Goal: Task Accomplishment & Management: Manage account settings

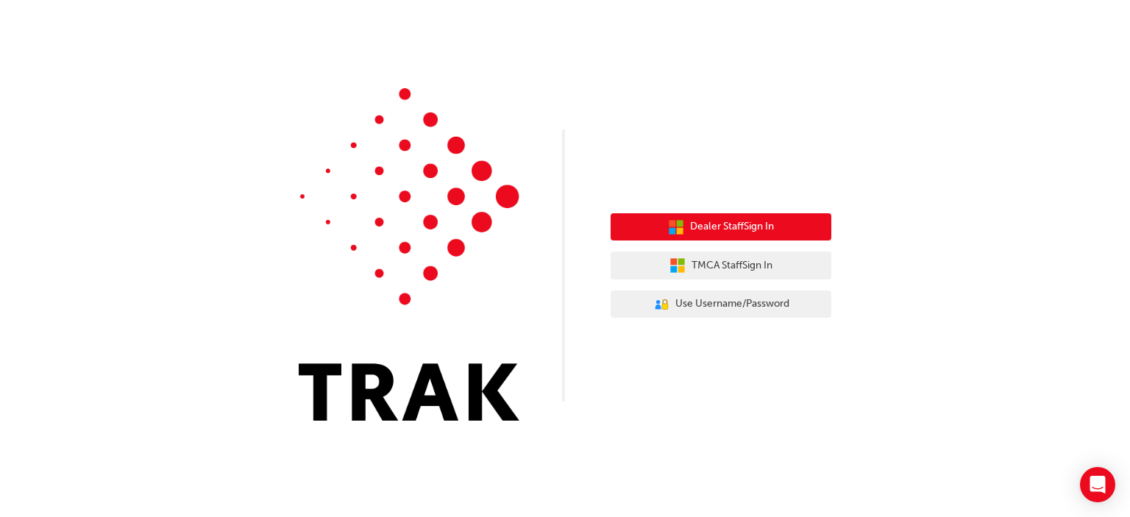
click at [744, 229] on span "Dealer Staff Sign In" at bounding box center [732, 227] width 84 height 17
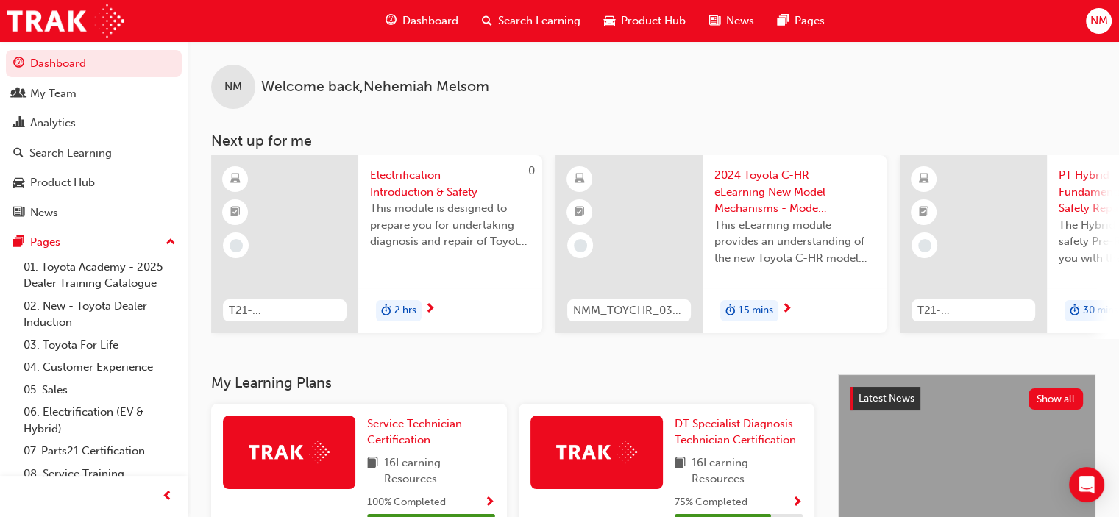
click at [507, 24] on span "Search Learning" at bounding box center [539, 21] width 82 height 17
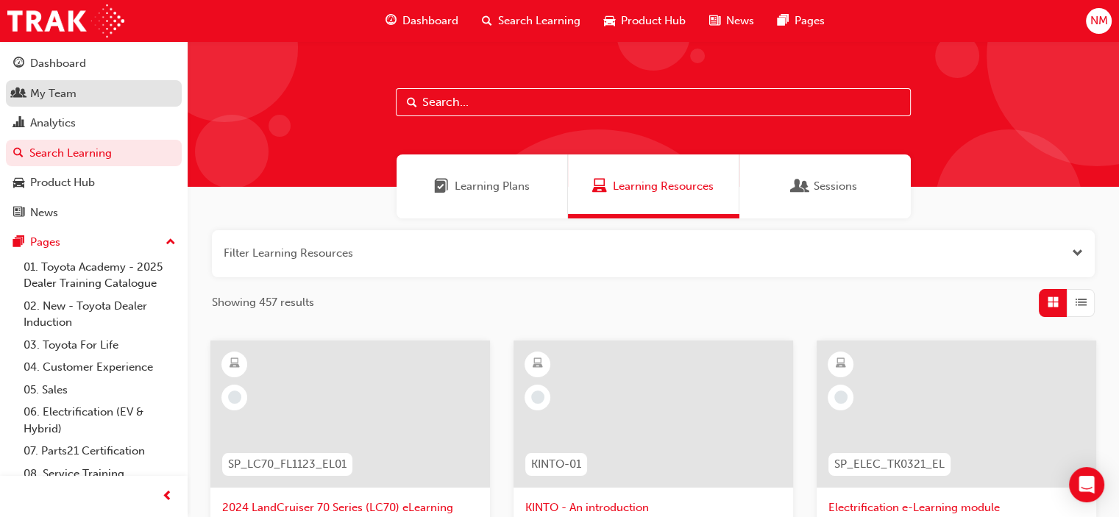
click at [59, 94] on div "My Team" at bounding box center [53, 93] width 46 height 17
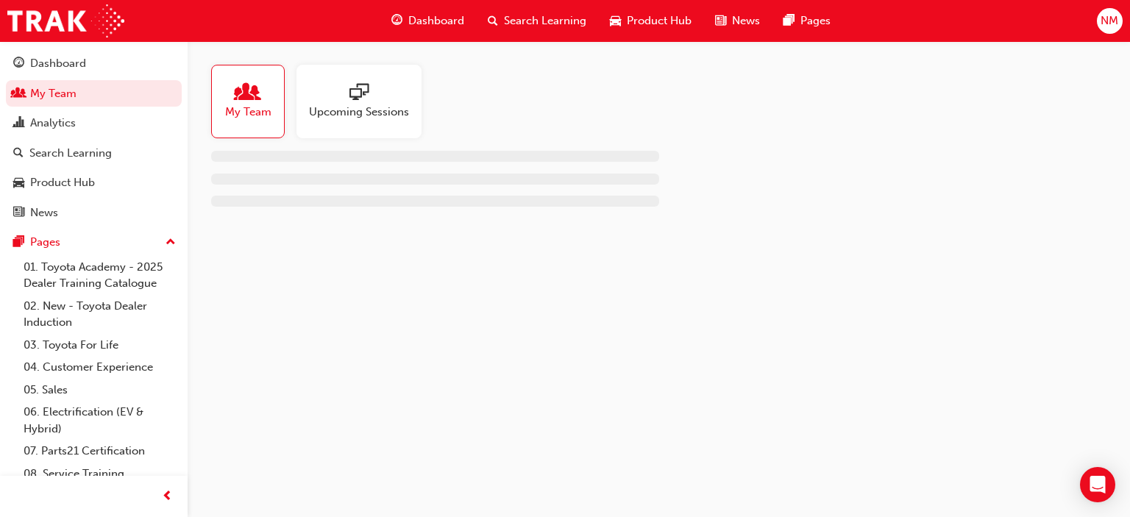
click at [375, 133] on div "Upcoming Sessions" at bounding box center [359, 102] width 125 height 74
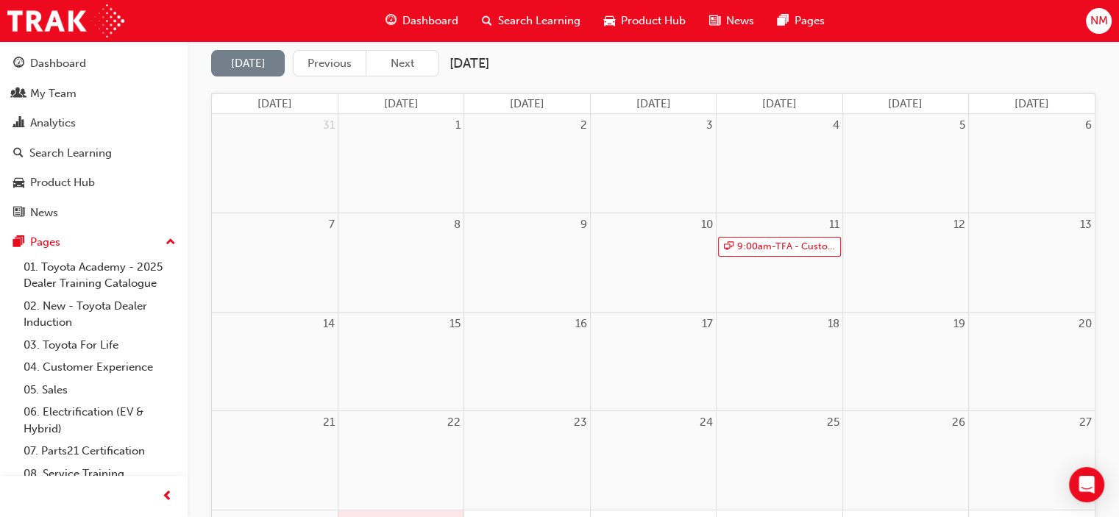
scroll to position [294, 0]
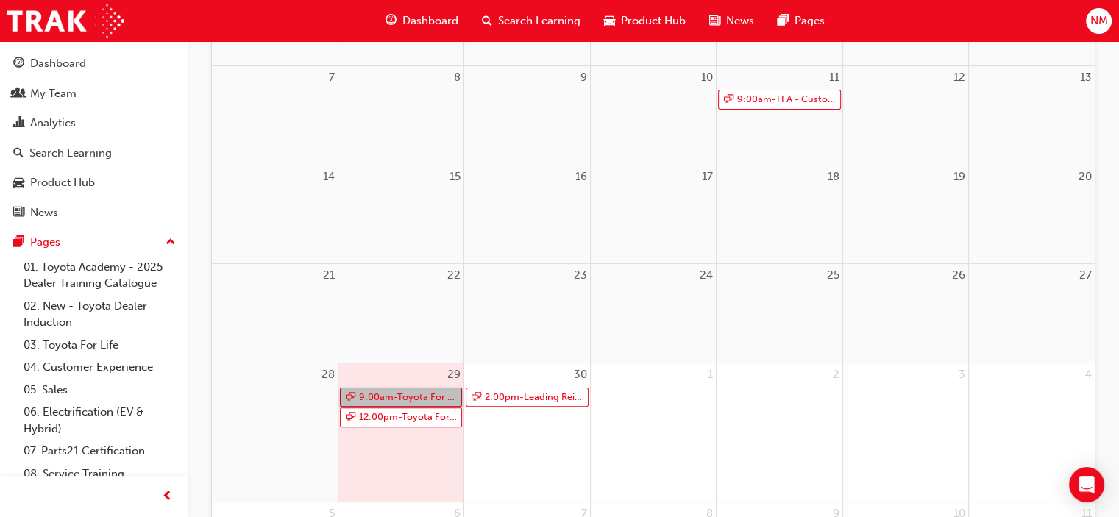
click at [430, 397] on link "9:00am - Toyota For Life In Action - Virtual Classroom" at bounding box center [401, 398] width 122 height 20
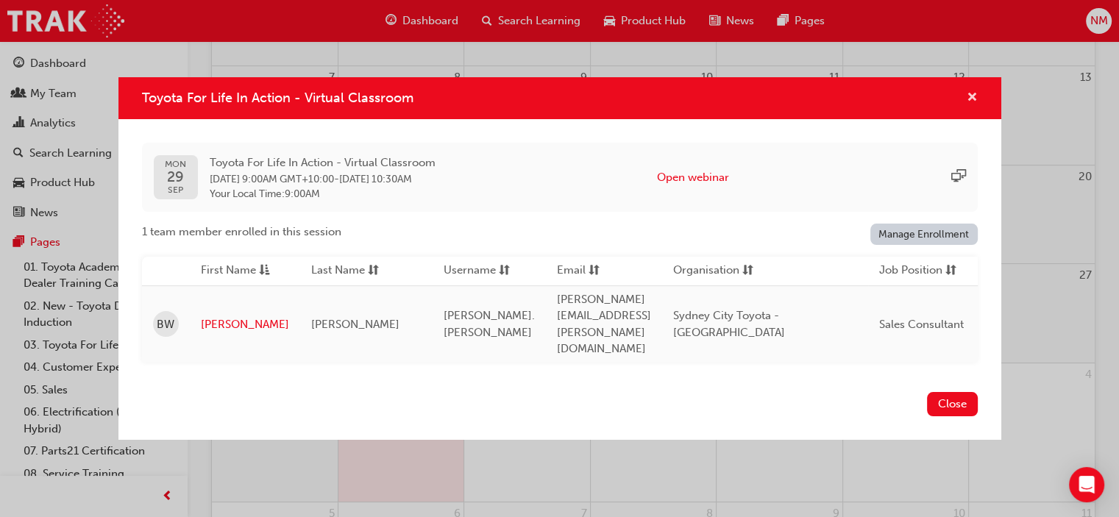
click at [973, 105] on span "cross-icon" at bounding box center [972, 98] width 11 height 13
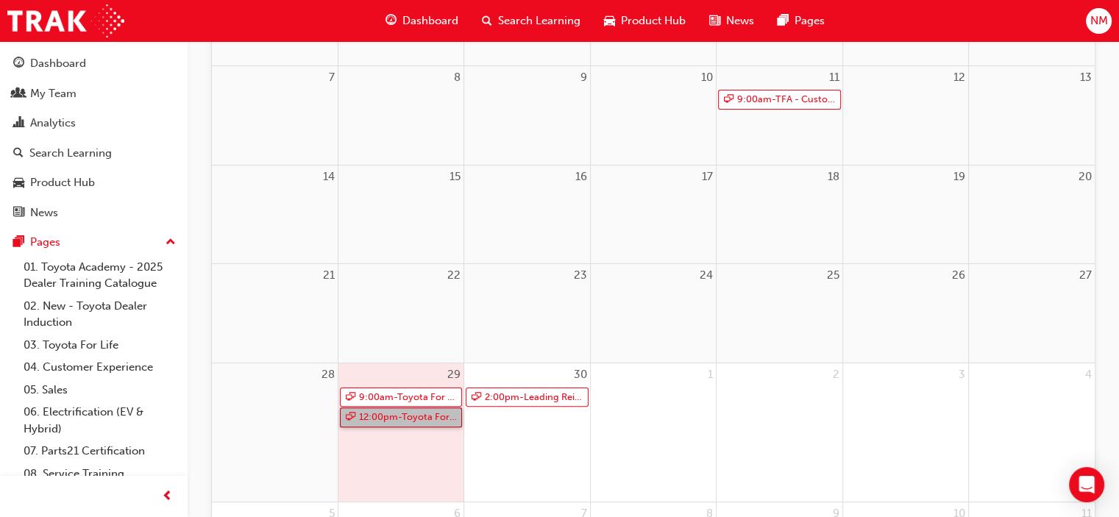
click at [394, 417] on link "12:00pm - Toyota For Life In Action - Virtual Classroom" at bounding box center [401, 418] width 122 height 20
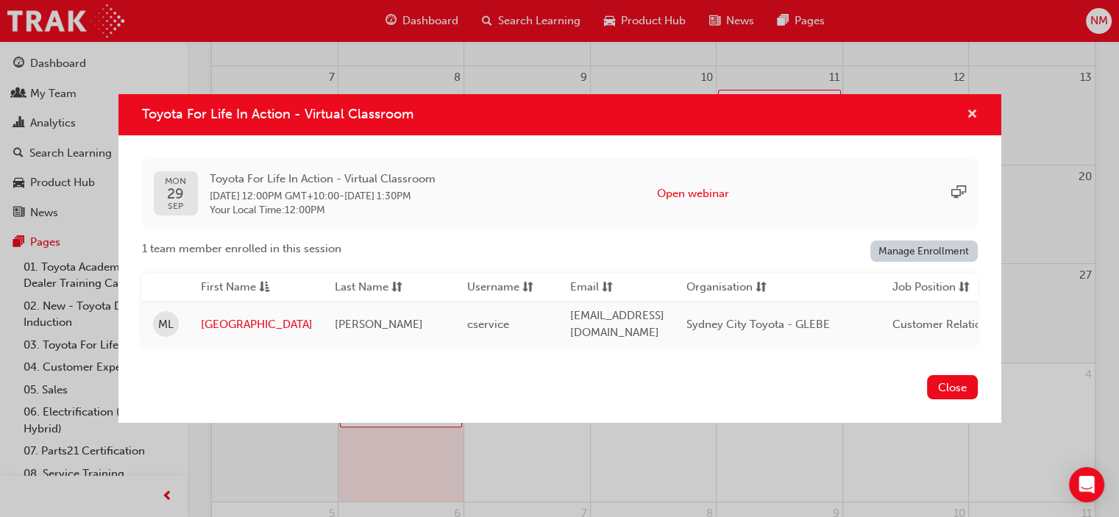
click at [971, 110] on span "cross-icon" at bounding box center [972, 115] width 11 height 13
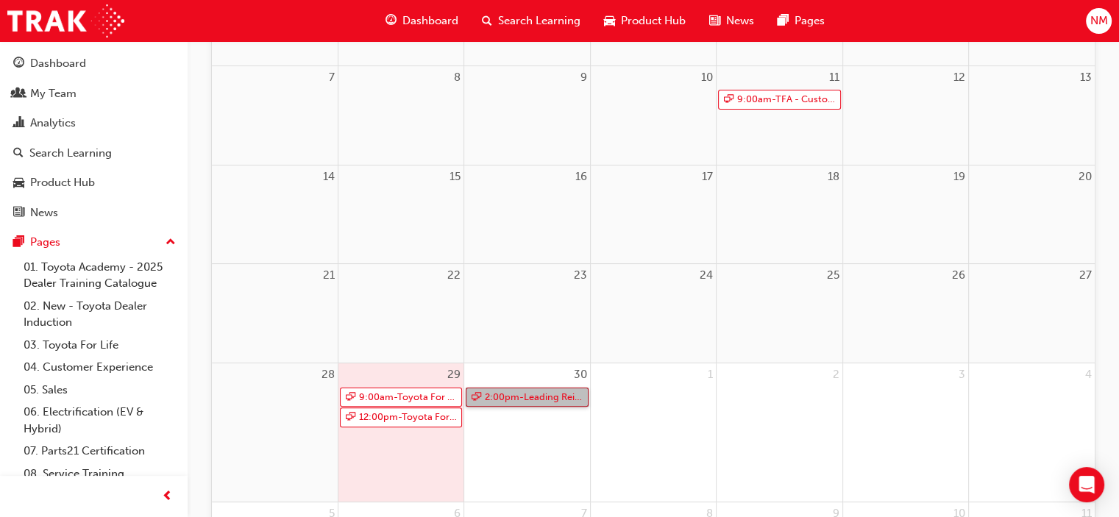
click at [521, 393] on link "2:00pm - Leading Reignite Part 2 - Virtual Classroom" at bounding box center [527, 398] width 122 height 20
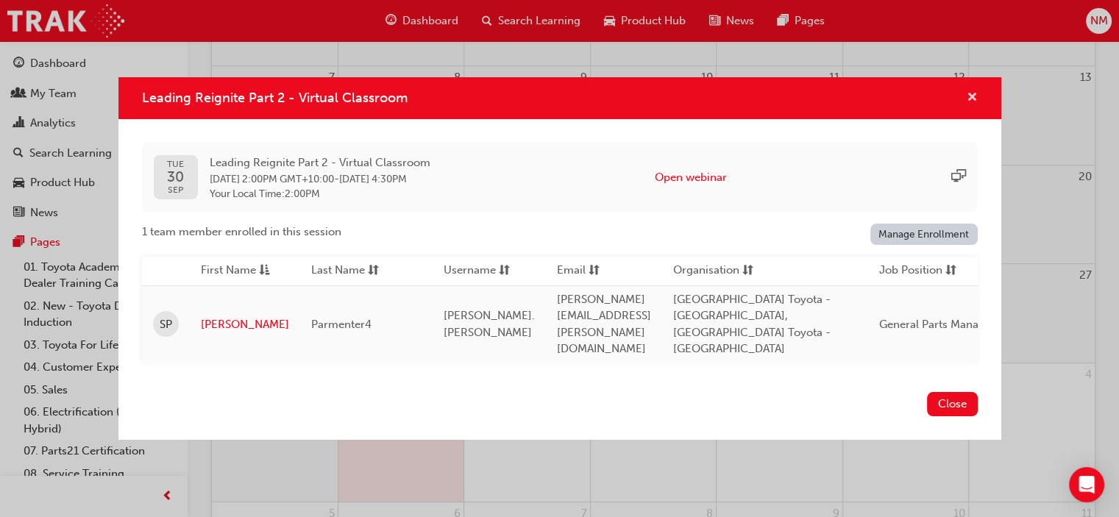
click at [969, 105] on span "cross-icon" at bounding box center [972, 98] width 11 height 13
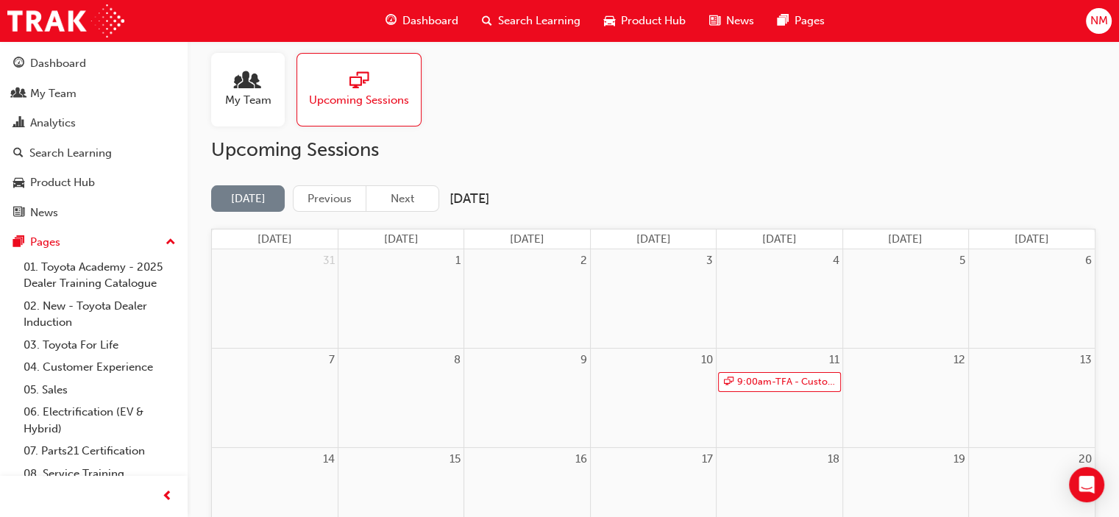
scroll to position [0, 0]
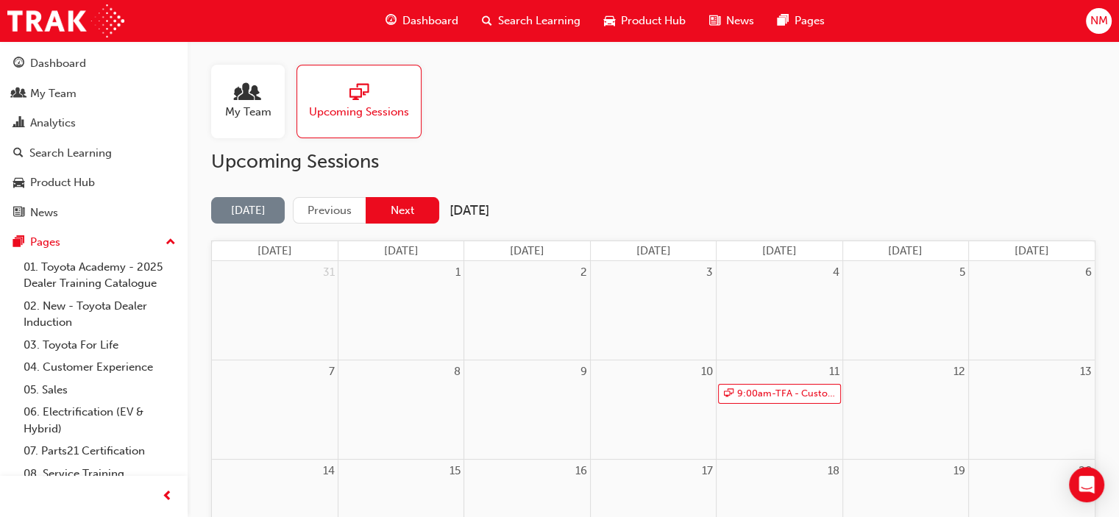
click at [436, 206] on button "Next" at bounding box center [403, 210] width 74 height 27
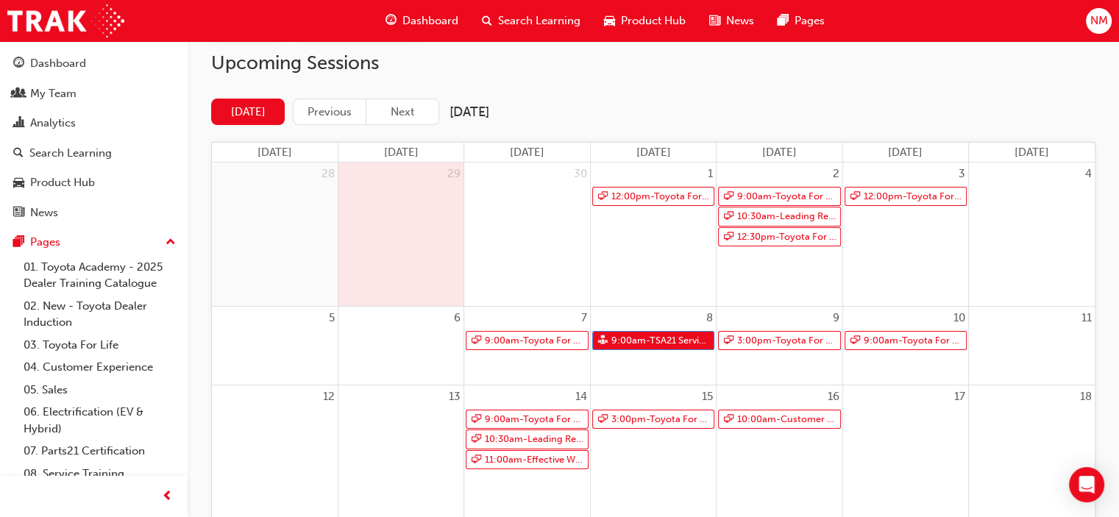
scroll to position [74, 0]
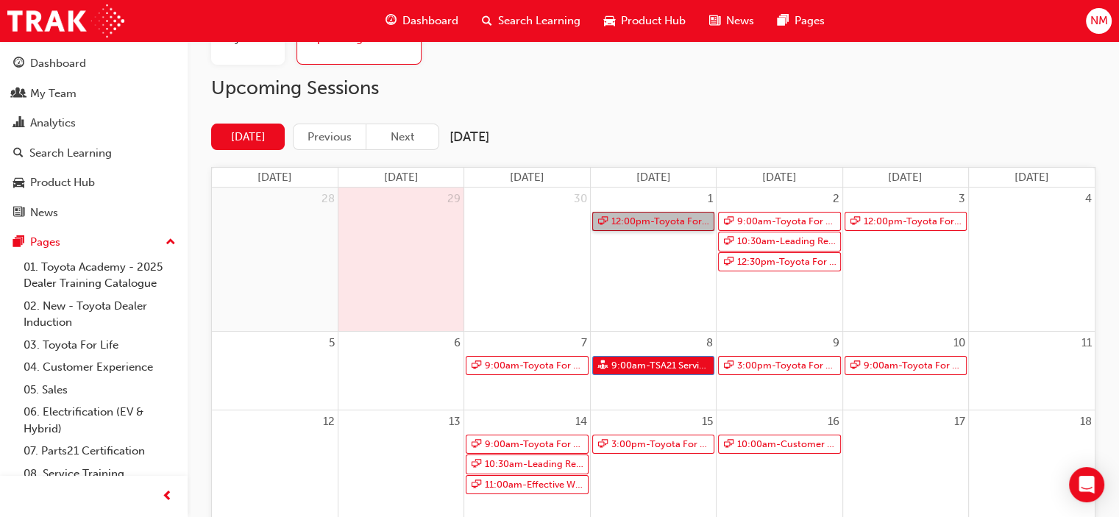
click at [680, 219] on link "12:00pm - Toyota For Life In Action - Virtual Classroom" at bounding box center [653, 222] width 122 height 20
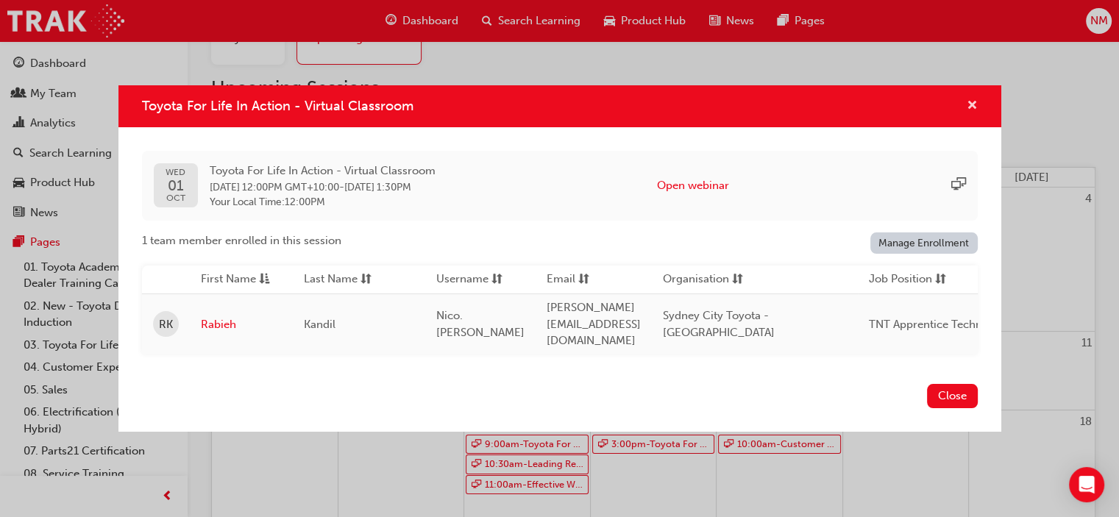
click at [971, 113] on span "cross-icon" at bounding box center [972, 106] width 11 height 13
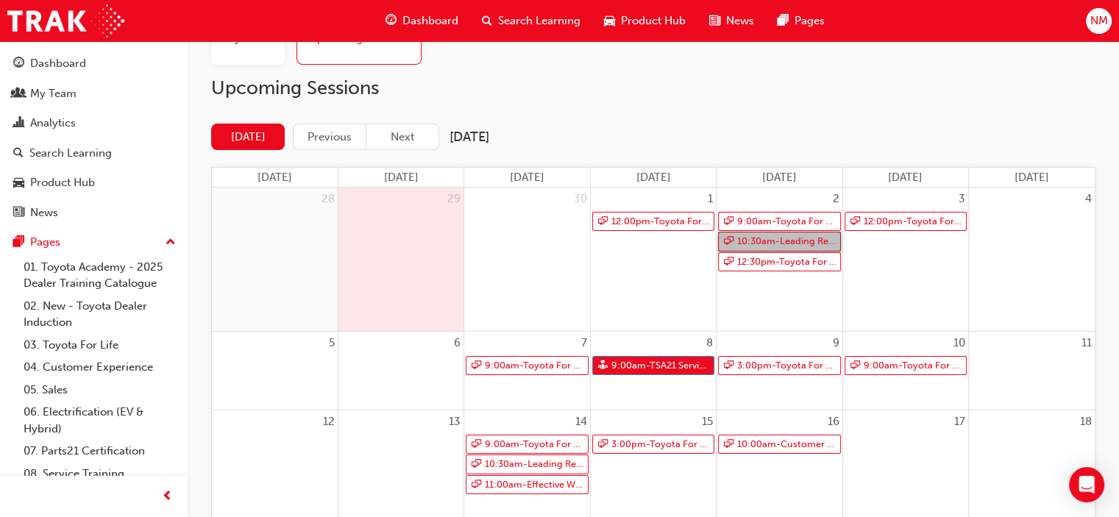
click at [773, 244] on link "10:30am - Leading Reignite Part 2 - Virtual Classroom" at bounding box center [779, 242] width 122 height 20
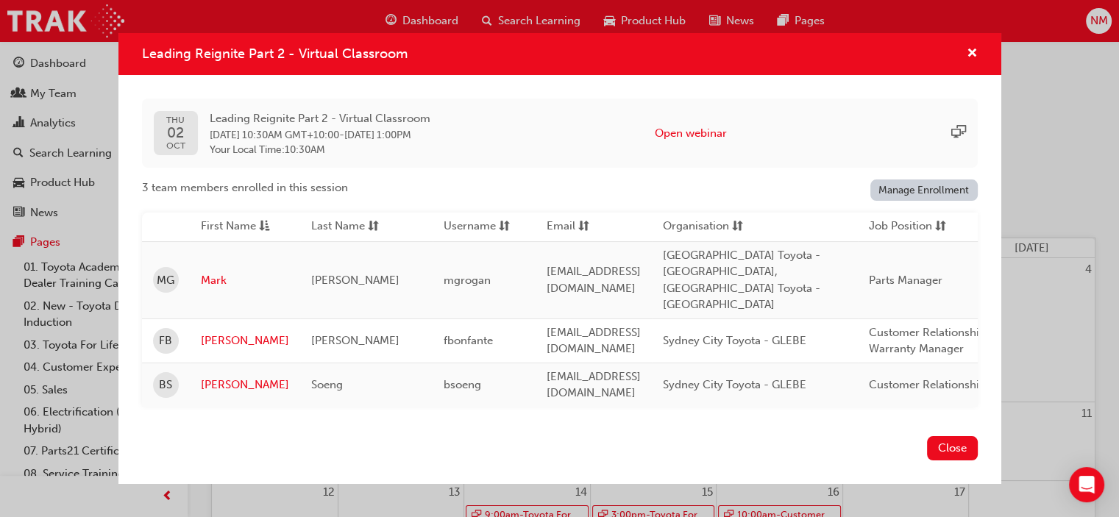
scroll to position [0, 0]
click at [973, 61] on span "cross-icon" at bounding box center [972, 54] width 11 height 13
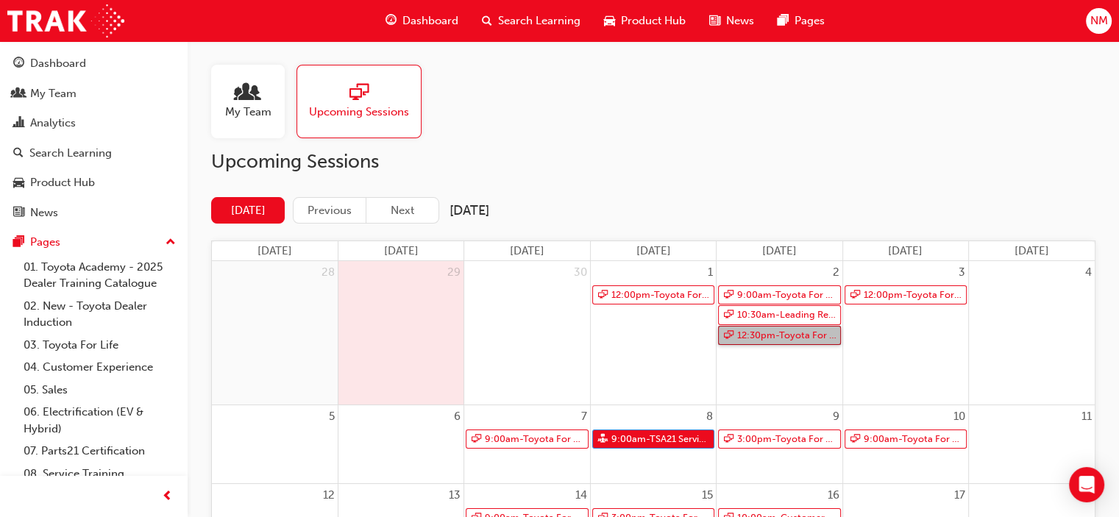
click at [773, 336] on link "12:30pm - Toyota For Life In Action - Virtual Classroom" at bounding box center [779, 336] width 122 height 20
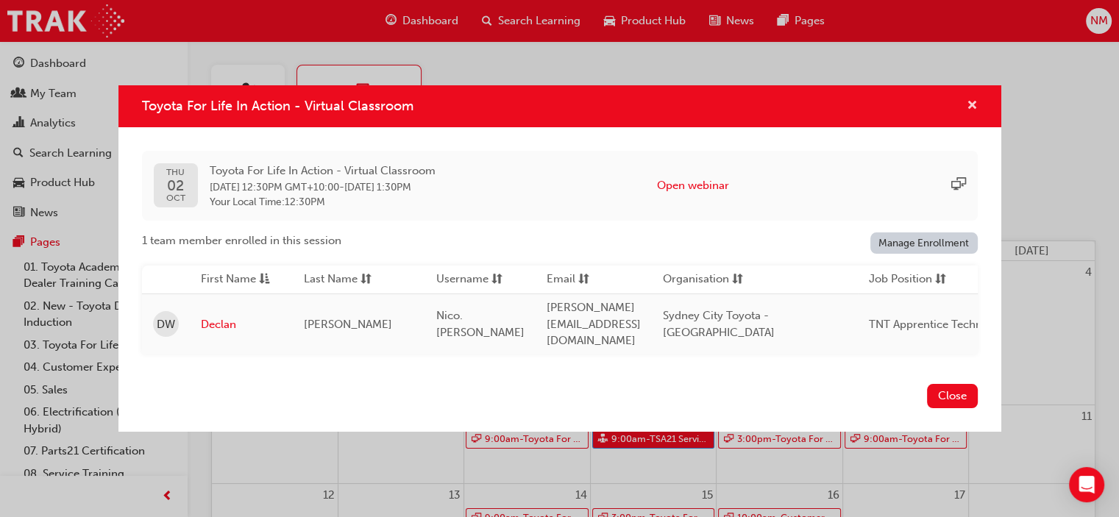
click at [972, 113] on span "cross-icon" at bounding box center [972, 106] width 11 height 13
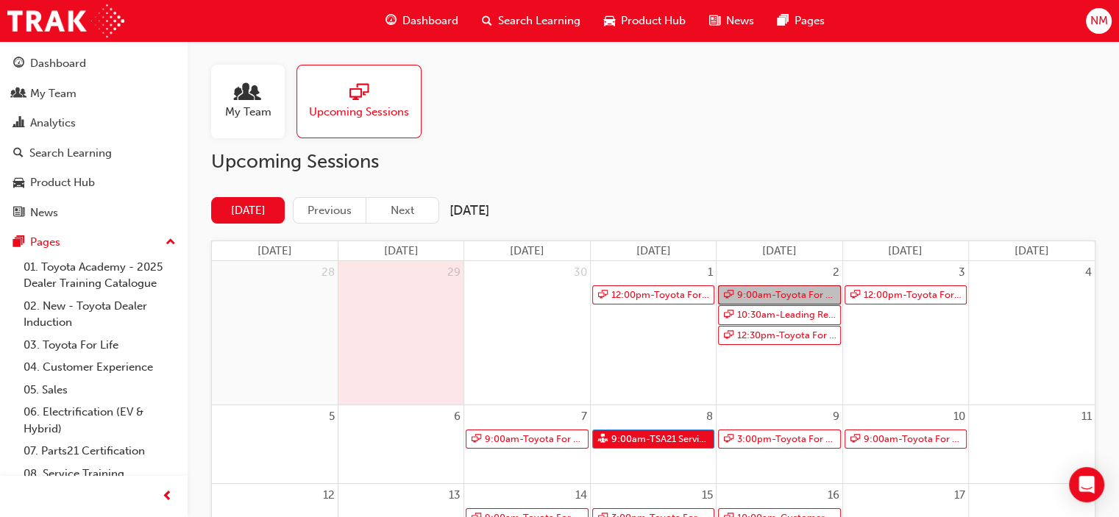
click at [780, 295] on link "9:00am - Toyota For Life In Action - Virtual Classroom" at bounding box center [779, 295] width 122 height 20
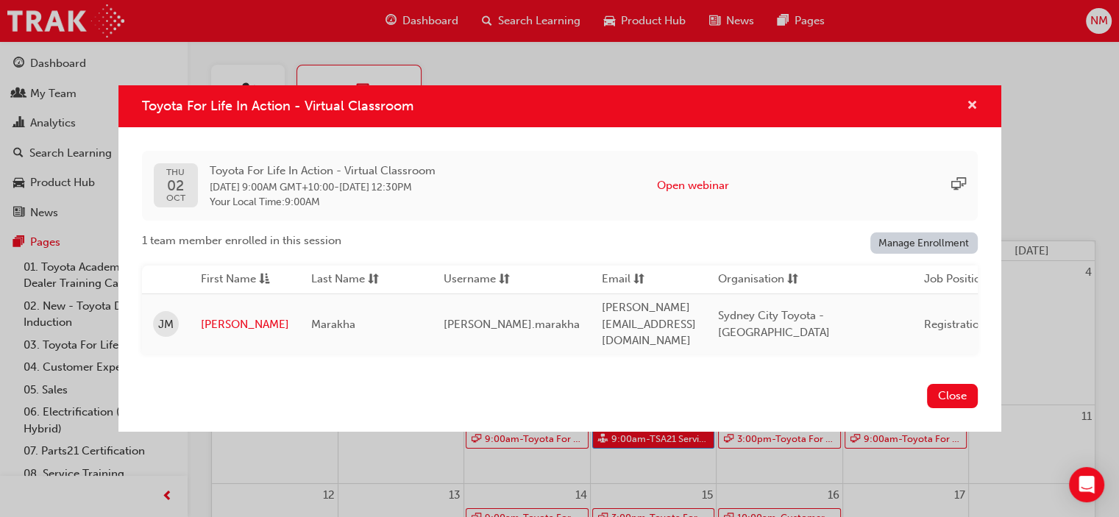
click at [972, 113] on span "cross-icon" at bounding box center [972, 106] width 11 height 13
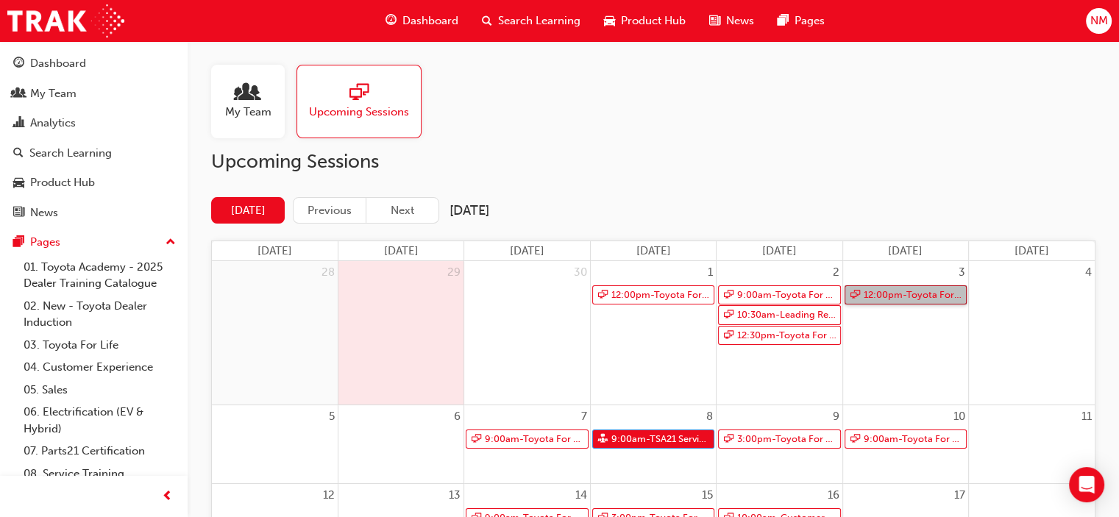
click at [924, 294] on link "12:00pm - Toyota For Life In Action - Virtual Classroom" at bounding box center [906, 295] width 122 height 20
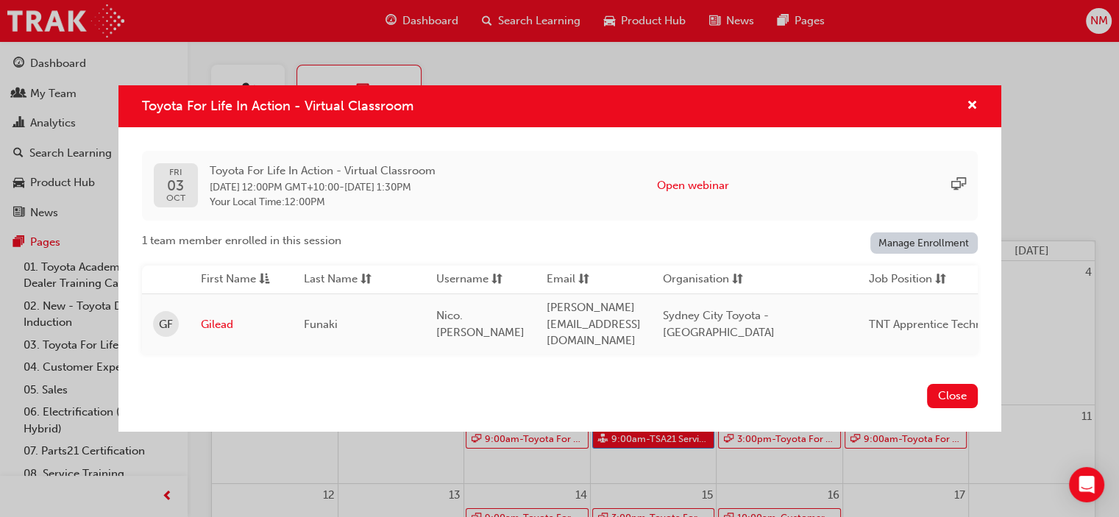
click at [940, 248] on link "Manage Enrollment" at bounding box center [923, 243] width 107 height 21
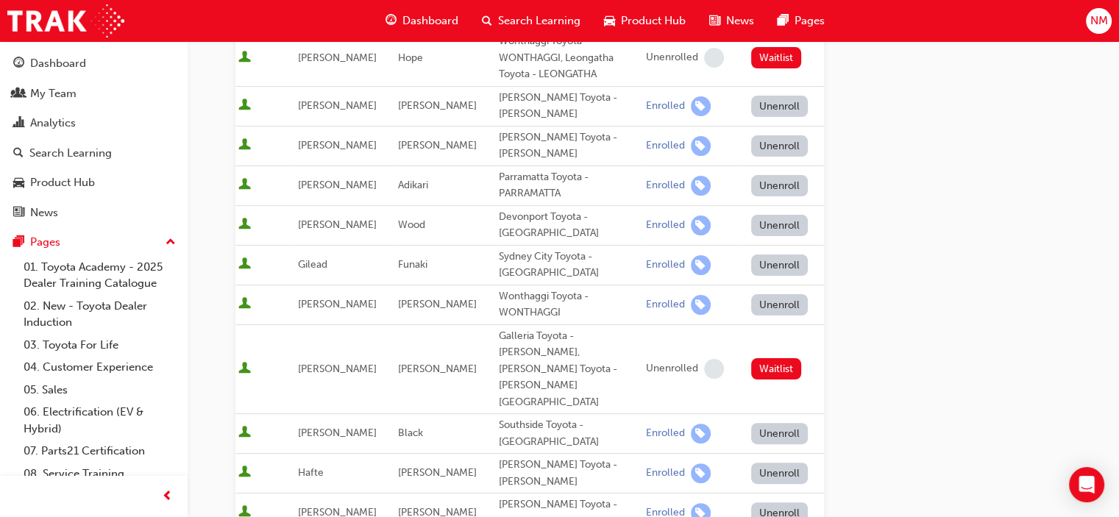
scroll to position [294, 0]
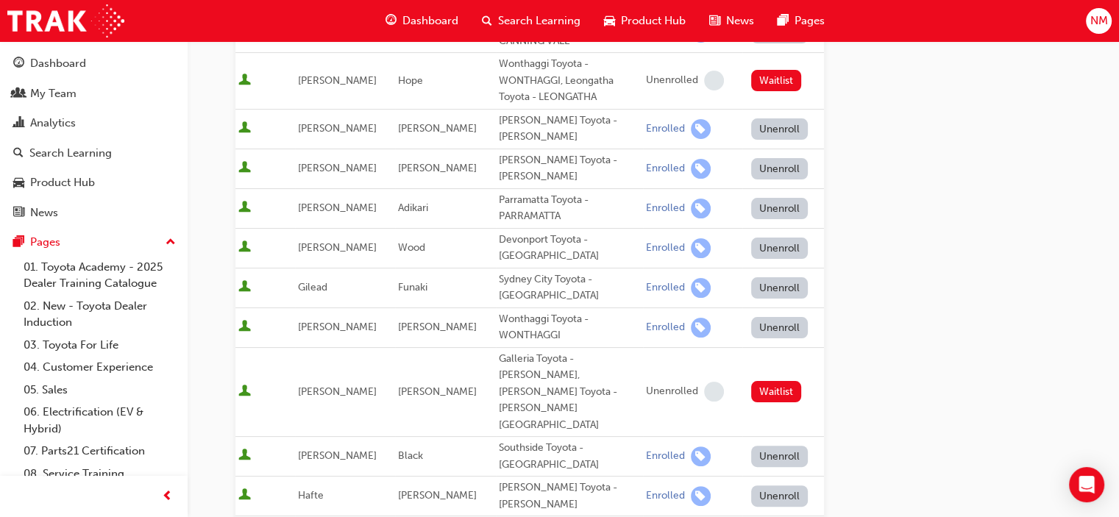
click at [776, 277] on button "Unenroll" at bounding box center [779, 287] width 57 height 21
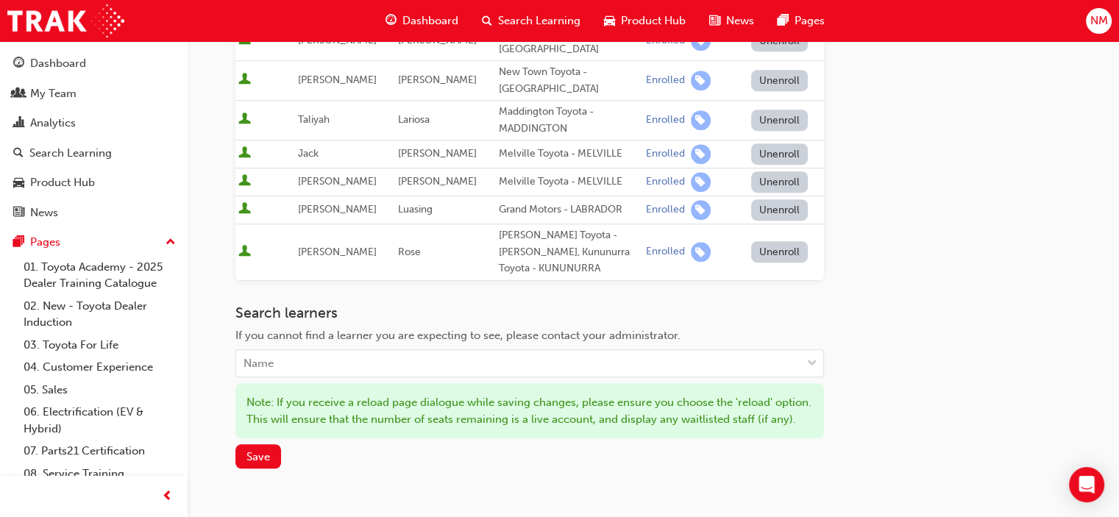
scroll to position [882, 0]
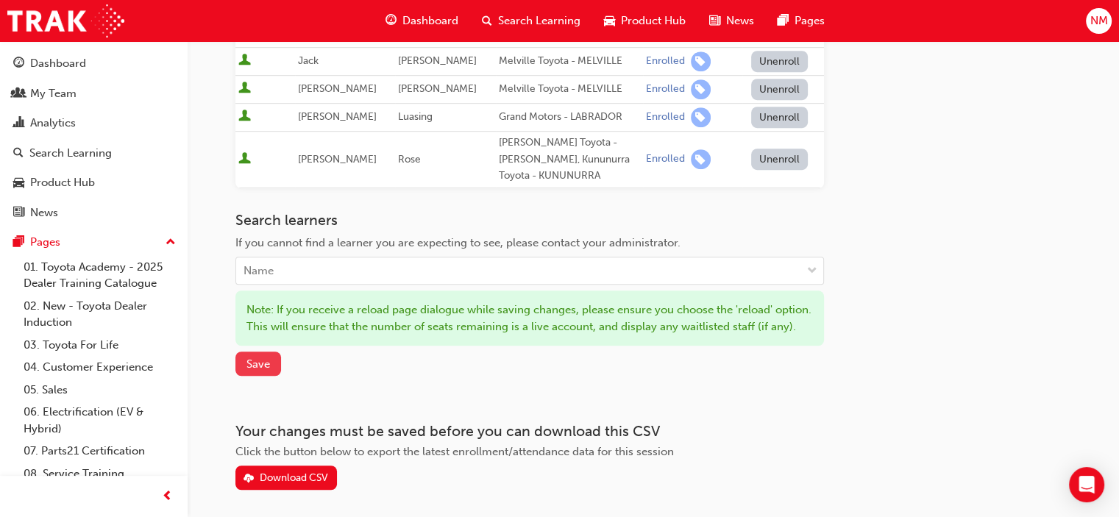
click at [254, 358] on span "Save" at bounding box center [258, 364] width 24 height 13
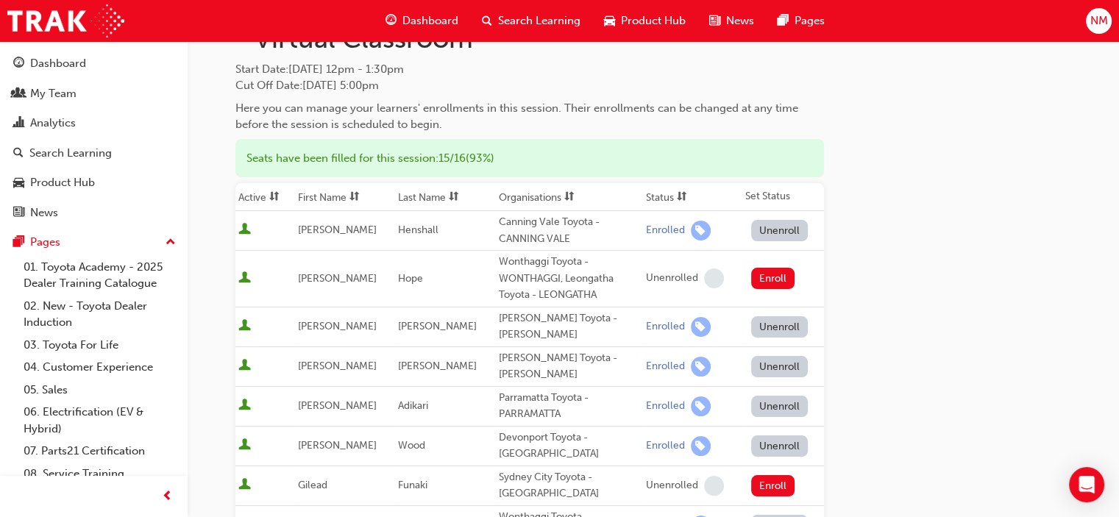
scroll to position [0, 0]
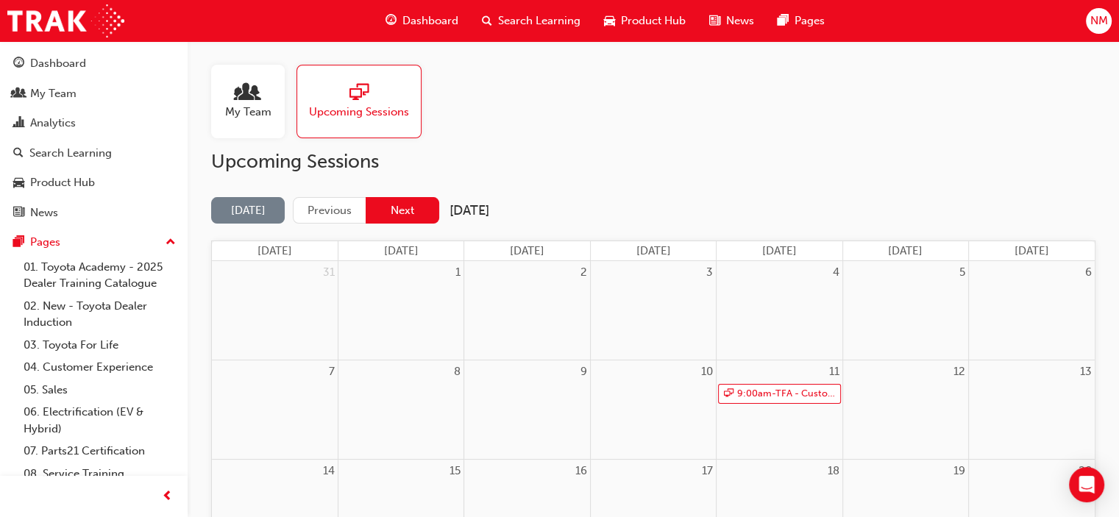
click at [424, 212] on button "Next" at bounding box center [403, 210] width 74 height 27
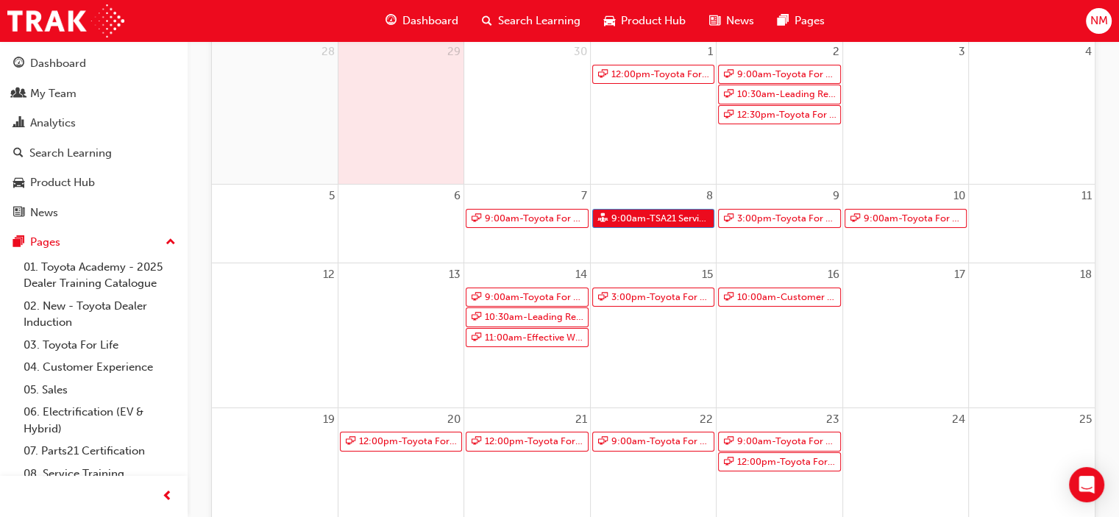
scroll to position [74, 0]
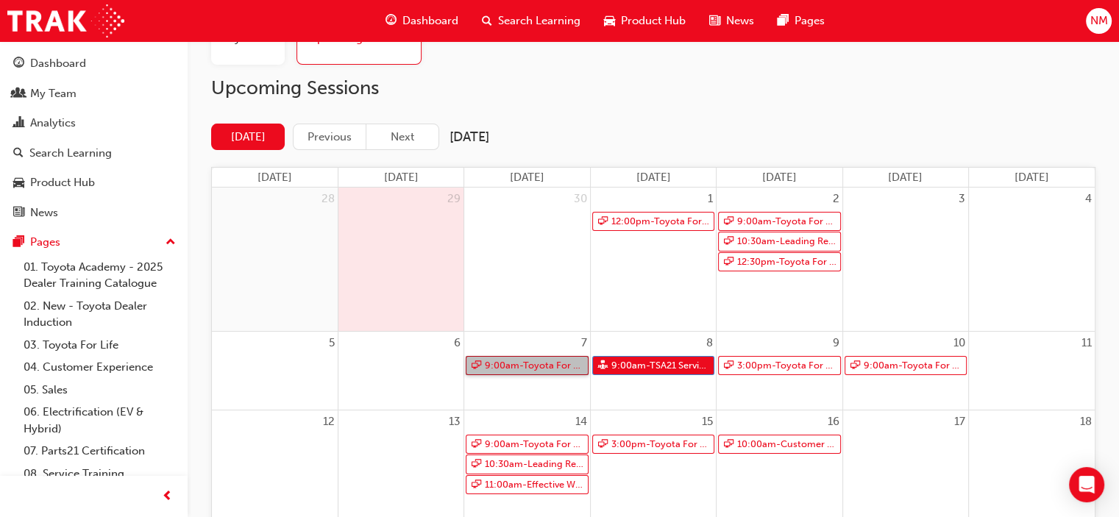
click at [518, 368] on link "9:00am - Toyota For Life In Action - Virtual Classroom" at bounding box center [527, 366] width 122 height 20
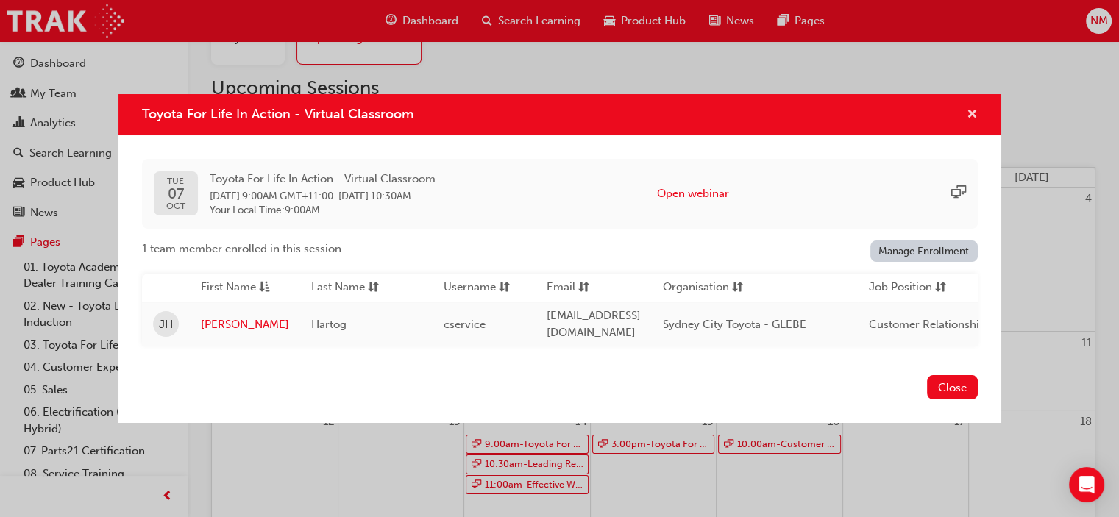
click at [971, 110] on span "cross-icon" at bounding box center [972, 115] width 11 height 13
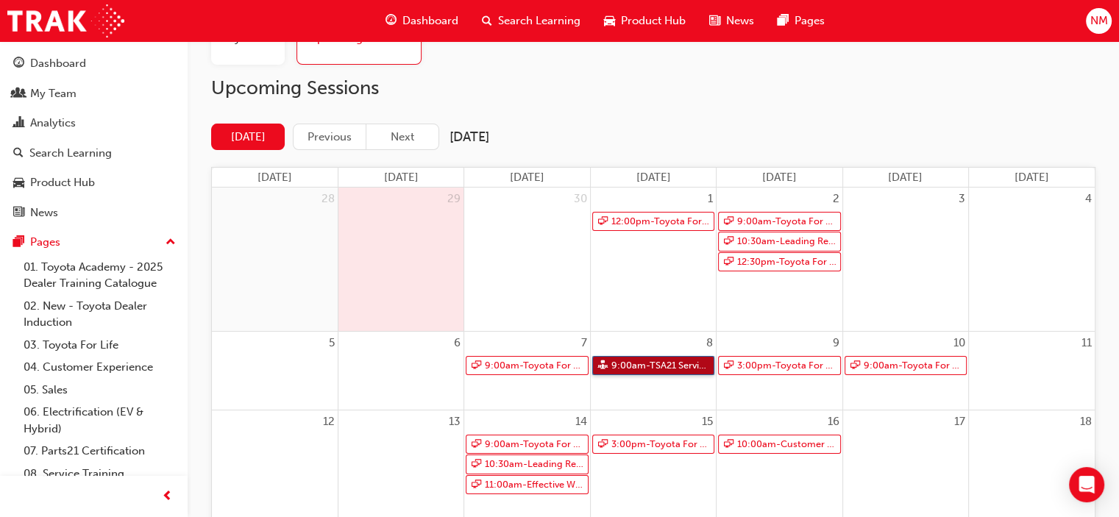
click at [633, 366] on link "9:00am - TSA21 Service Advisor Course ( face to face)" at bounding box center [653, 366] width 122 height 20
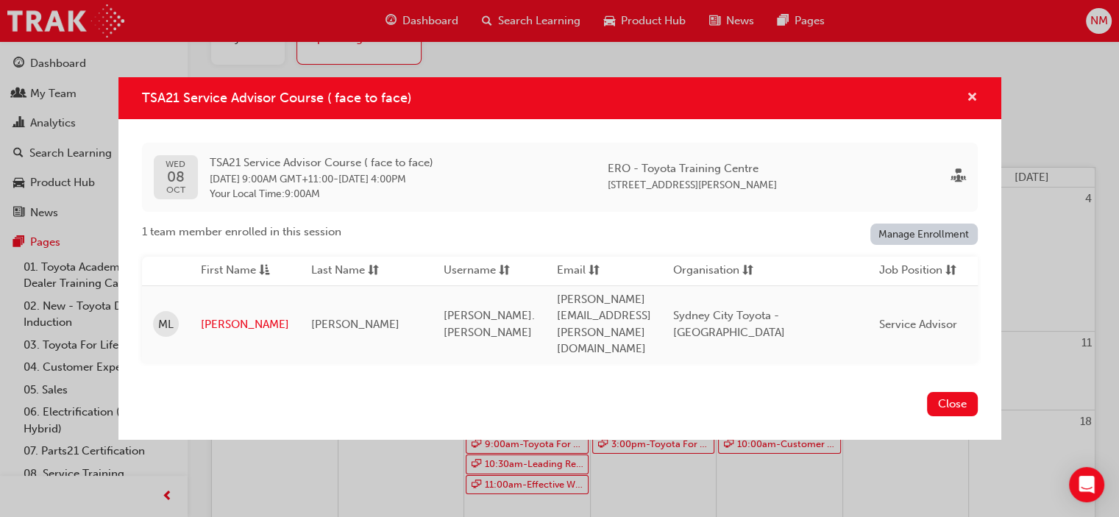
click at [971, 105] on span "cross-icon" at bounding box center [972, 98] width 11 height 13
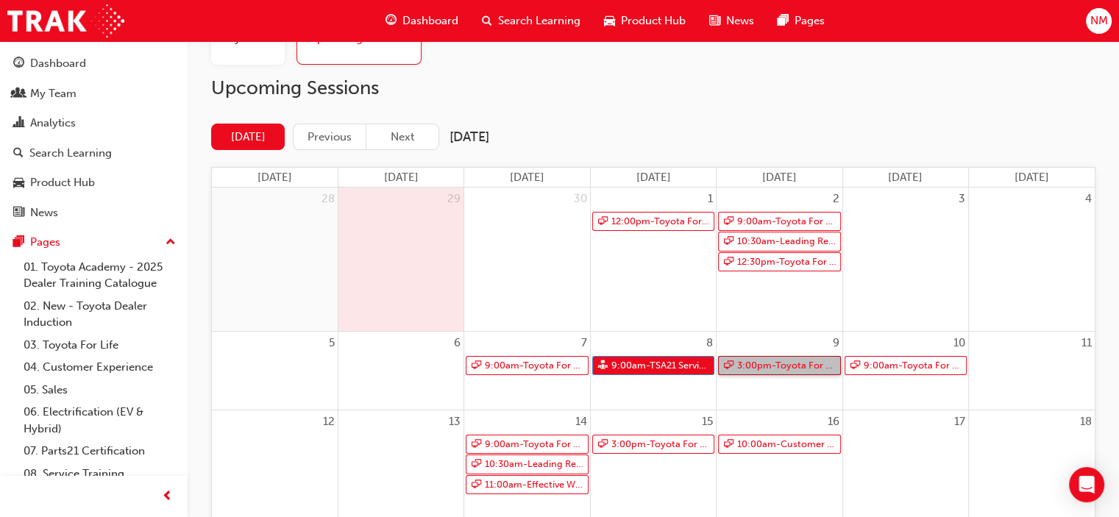
click at [774, 365] on link "3:00pm - Toyota For Life In Action - Virtual Classroom" at bounding box center [779, 366] width 122 height 20
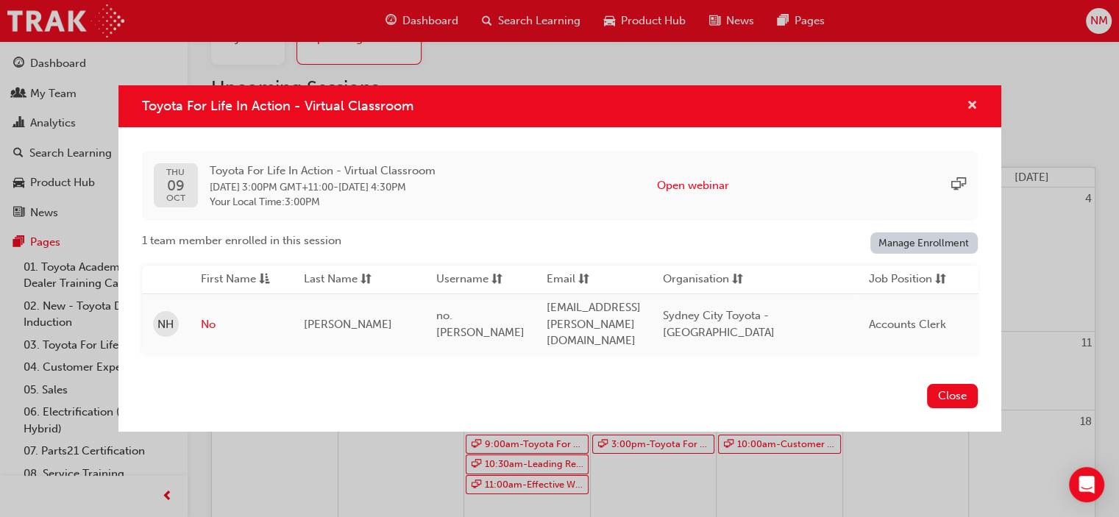
drag, startPoint x: 966, startPoint y: 106, endPoint x: 957, endPoint y: 126, distance: 22.0
click at [967, 107] on span "cross-icon" at bounding box center [972, 106] width 11 height 13
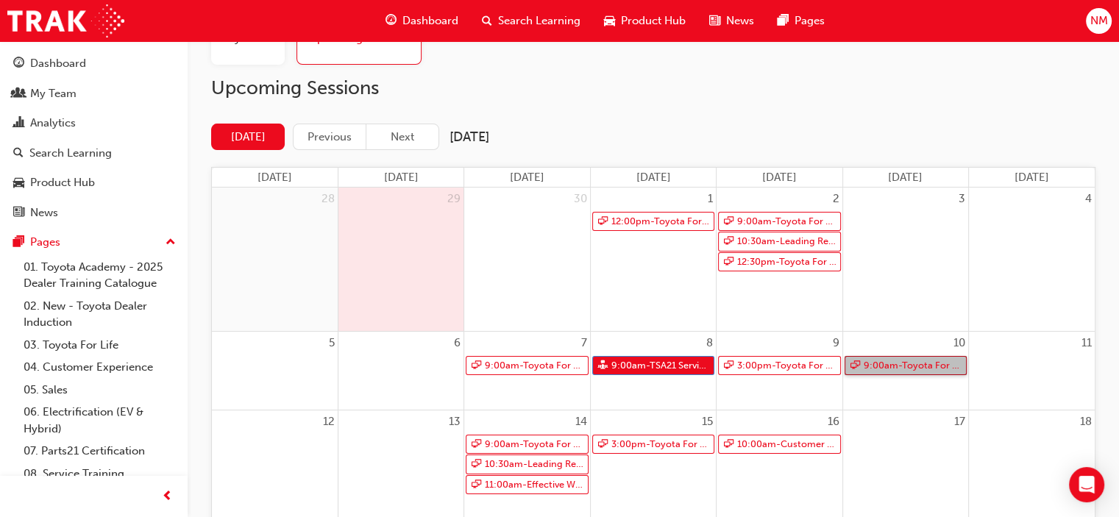
click at [881, 361] on link "9:00am - Toyota For Life In Action - Virtual Classroom" at bounding box center [906, 366] width 122 height 20
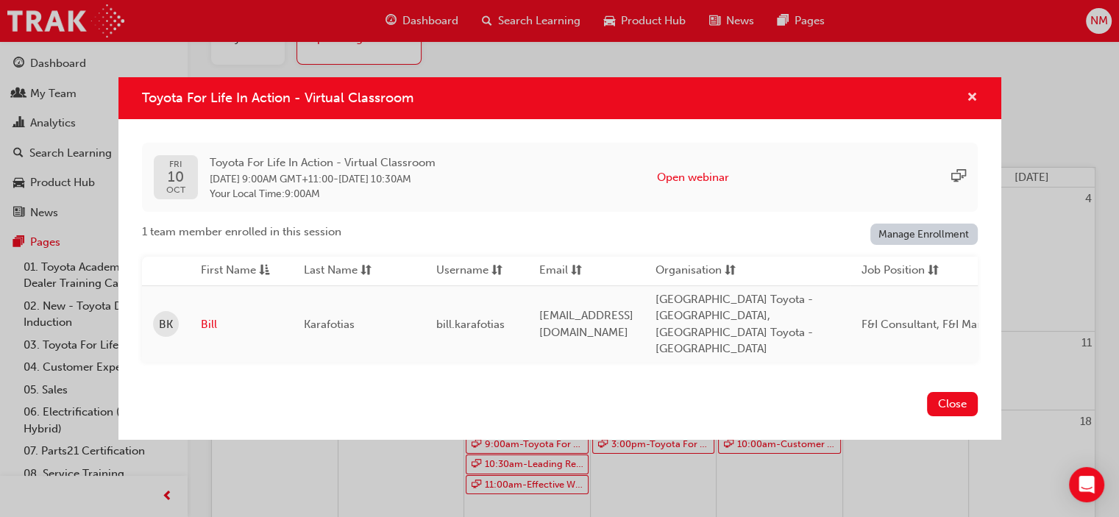
click at [969, 105] on span "cross-icon" at bounding box center [972, 98] width 11 height 13
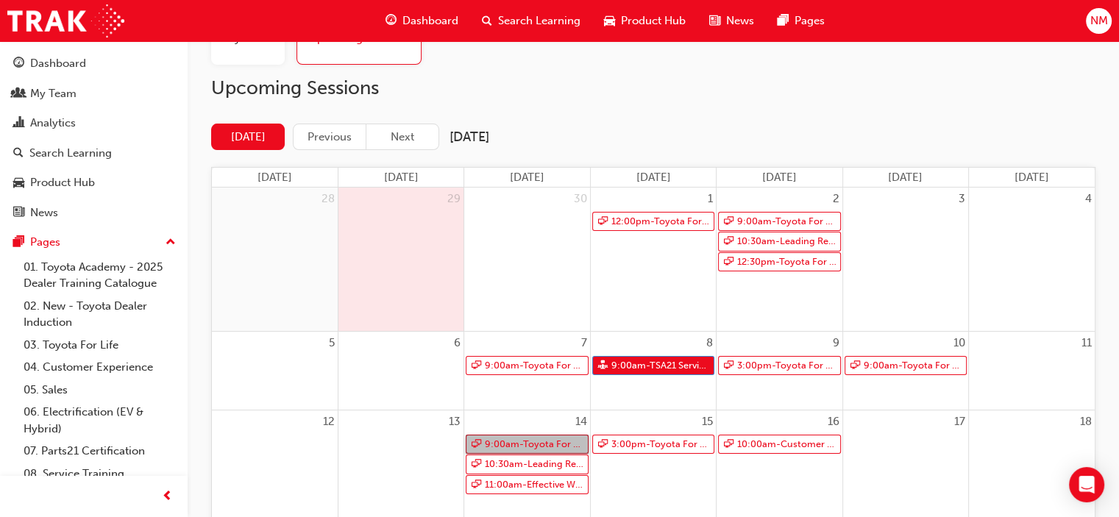
click at [556, 441] on link "9:00am - Toyota For Life In Action - Virtual Classroom" at bounding box center [527, 445] width 122 height 20
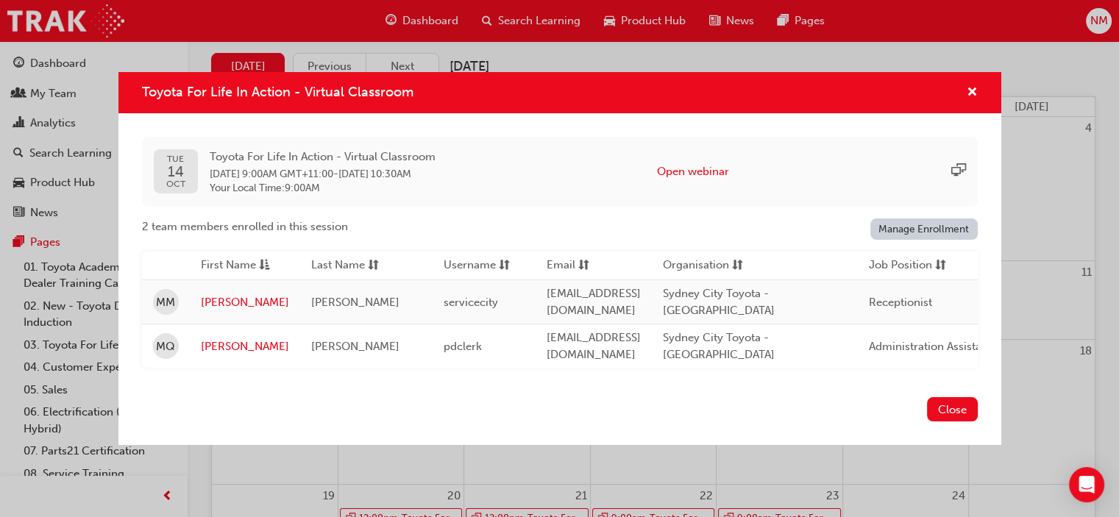
scroll to position [147, 0]
click at [775, 297] on span "Sydney City Toyota - [GEOGRAPHIC_DATA]" at bounding box center [719, 302] width 112 height 30
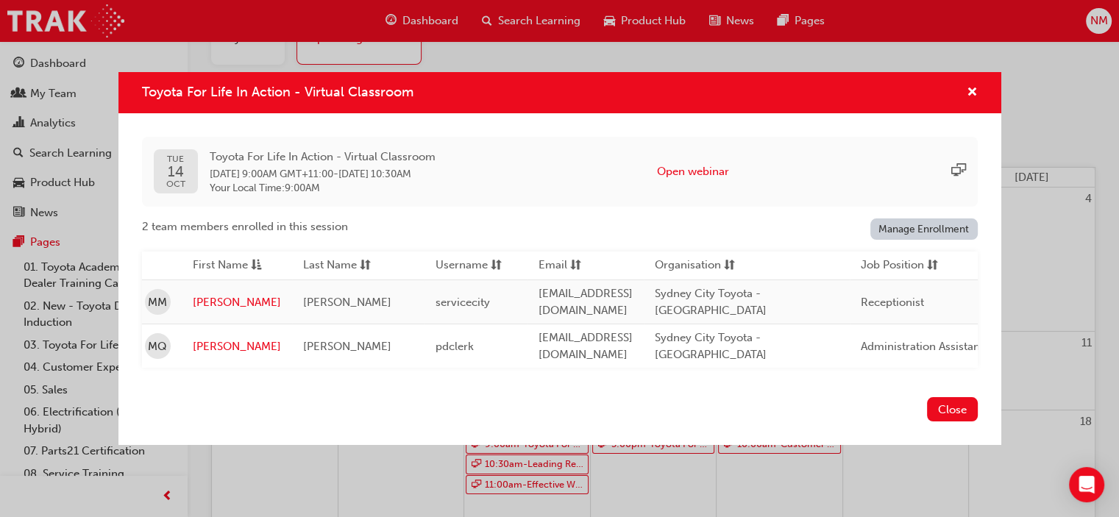
scroll to position [0, 0]
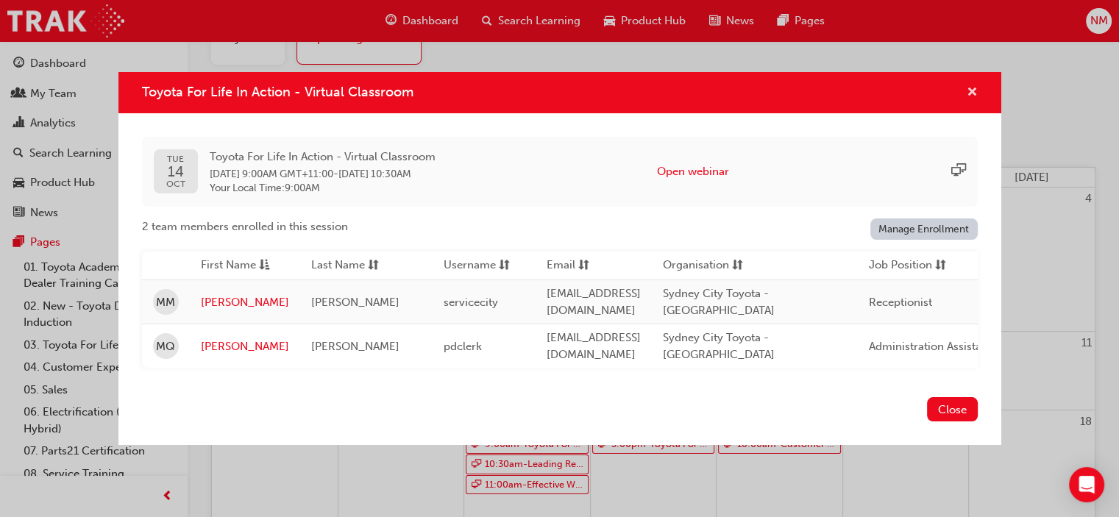
click at [973, 90] on span "cross-icon" at bounding box center [972, 93] width 11 height 13
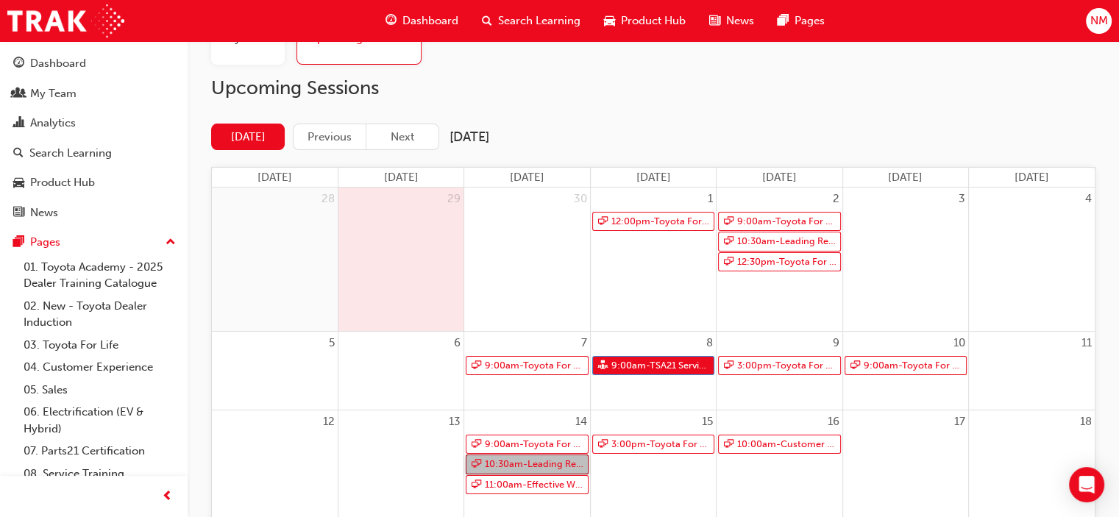
click at [550, 462] on link "10:30am - Leading Reignite Part 2 - Virtual Classroom" at bounding box center [527, 465] width 122 height 20
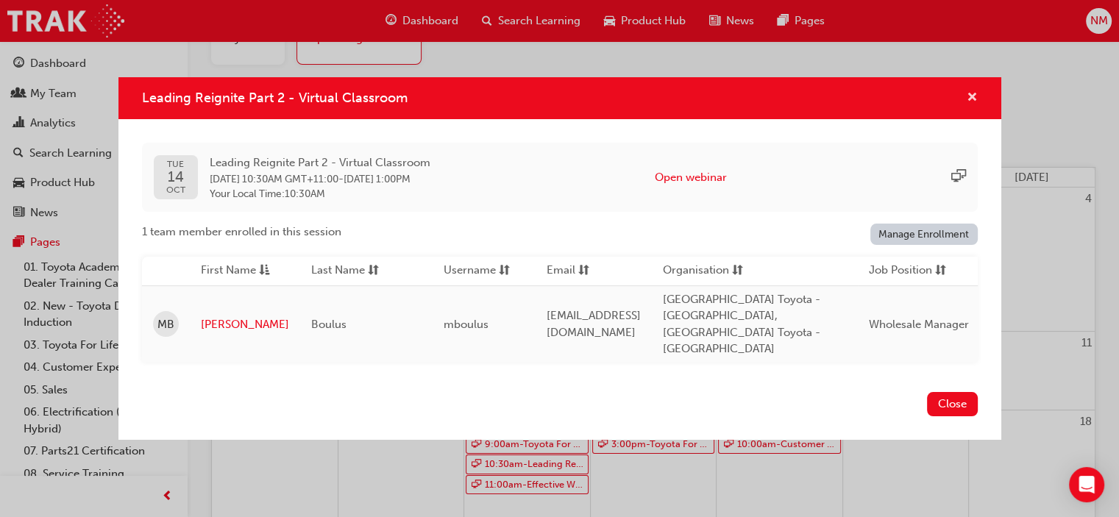
click at [968, 105] on span "cross-icon" at bounding box center [972, 98] width 11 height 13
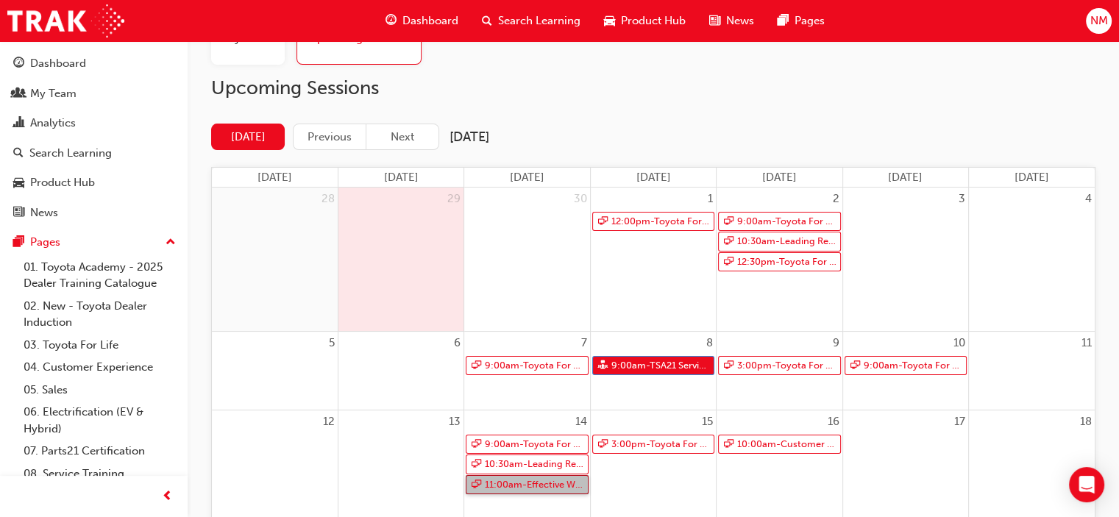
click at [536, 476] on link "11:00am - Effective Workplace Communication" at bounding box center [527, 485] width 122 height 20
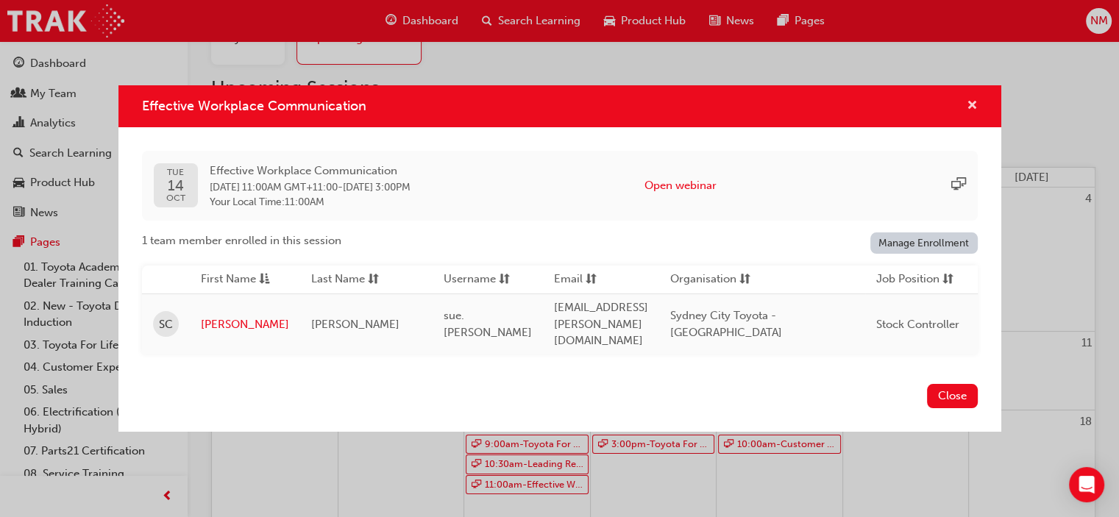
click at [968, 112] on span "cross-icon" at bounding box center [972, 106] width 11 height 13
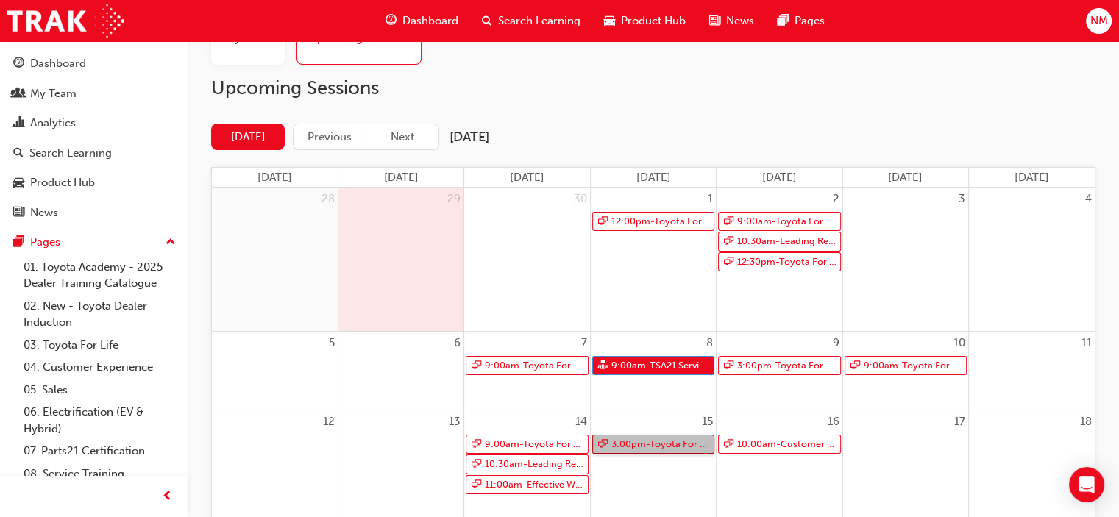
click at [636, 444] on link "3:00pm - Toyota For Life In Action - Virtual Classroom" at bounding box center [653, 445] width 122 height 20
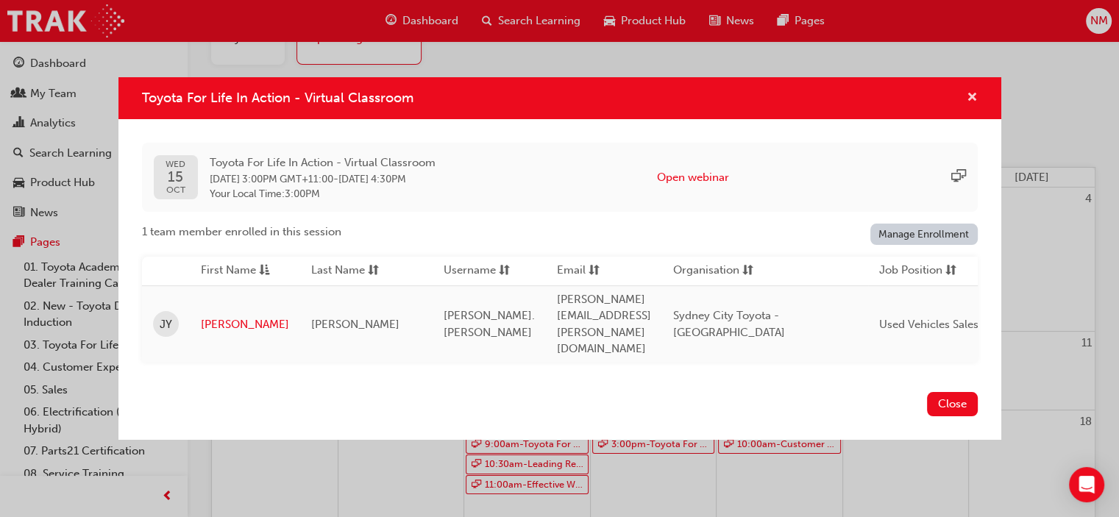
click at [972, 105] on span "cross-icon" at bounding box center [972, 98] width 11 height 13
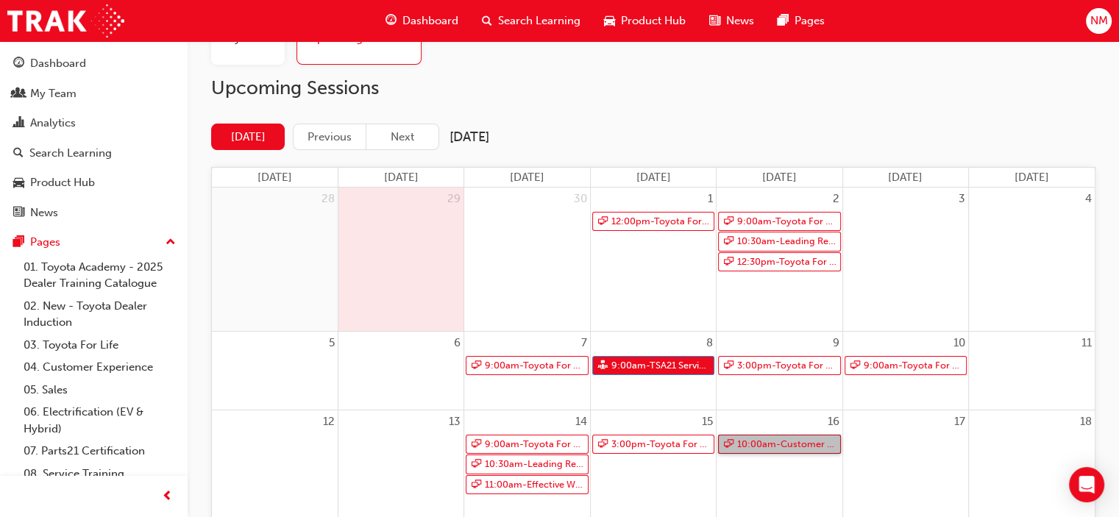
click at [790, 452] on link "10:00am - Customer Experience Management - Operational" at bounding box center [779, 445] width 122 height 20
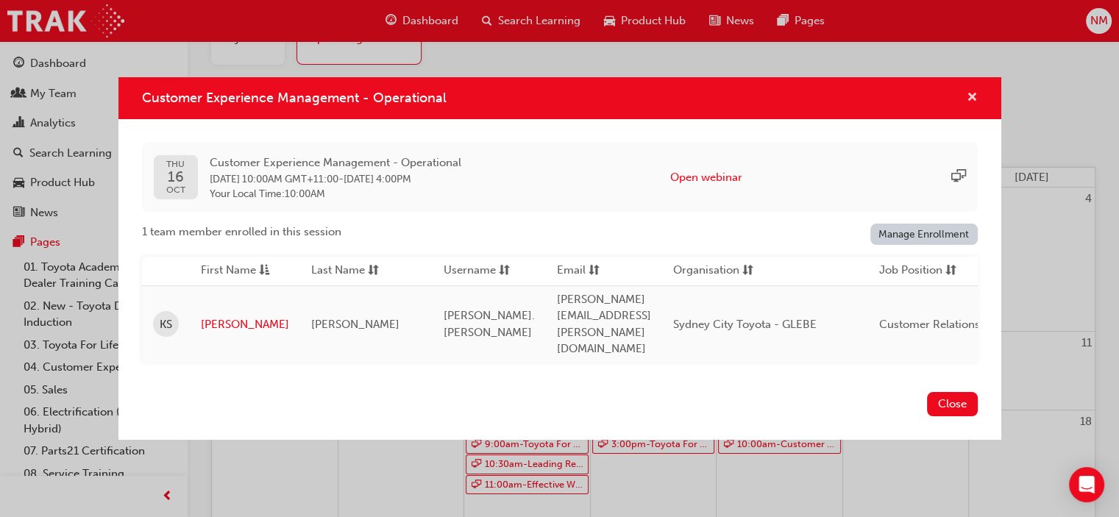
click at [971, 105] on span "cross-icon" at bounding box center [972, 98] width 11 height 13
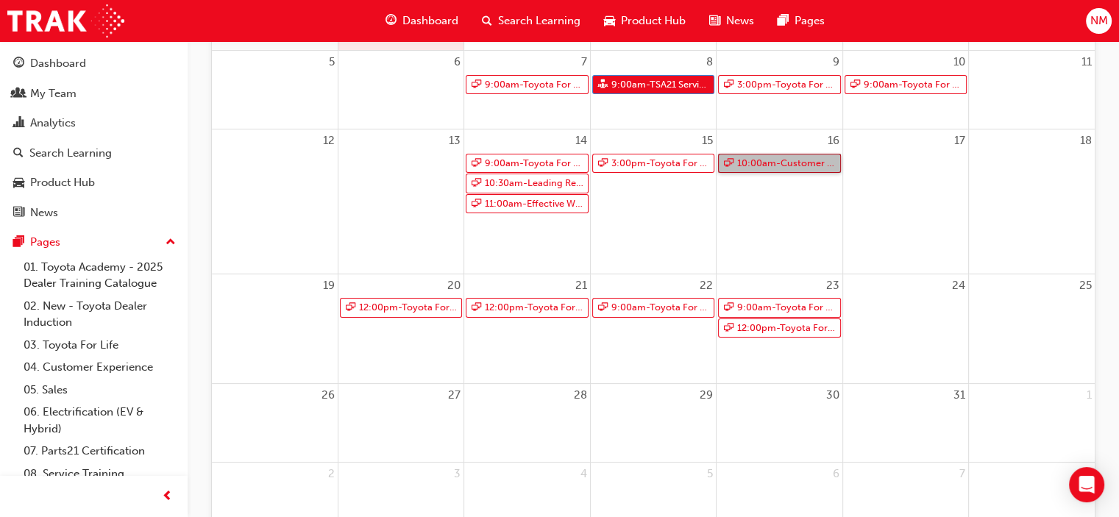
scroll to position [368, 0]
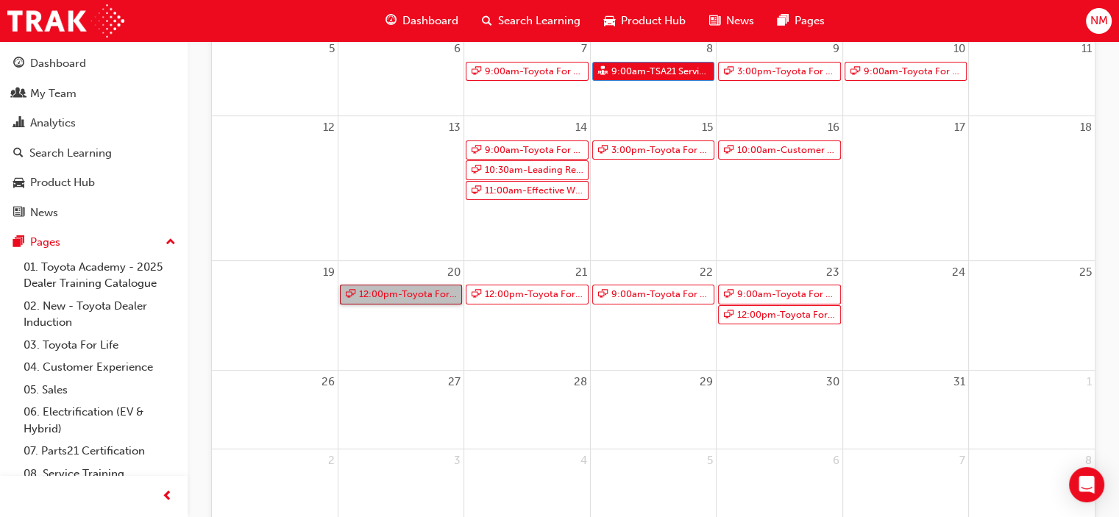
click at [425, 302] on link "12:00pm - Toyota For Life In Action - Virtual Classroom" at bounding box center [401, 295] width 122 height 20
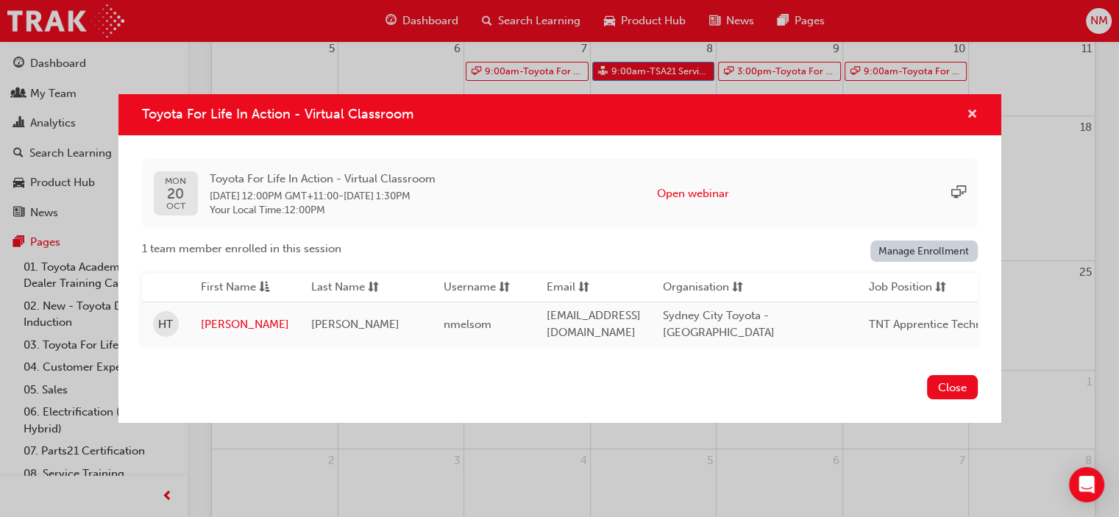
click at [977, 112] on span "cross-icon" at bounding box center [972, 115] width 11 height 13
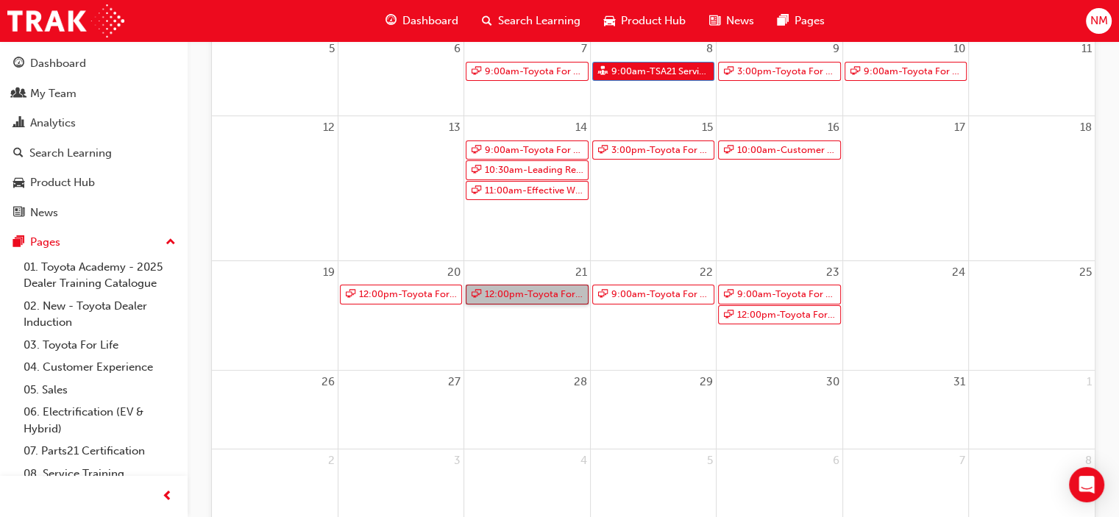
click at [521, 295] on link "12:00pm - Toyota For Life In Action - Virtual Classroom" at bounding box center [527, 295] width 122 height 20
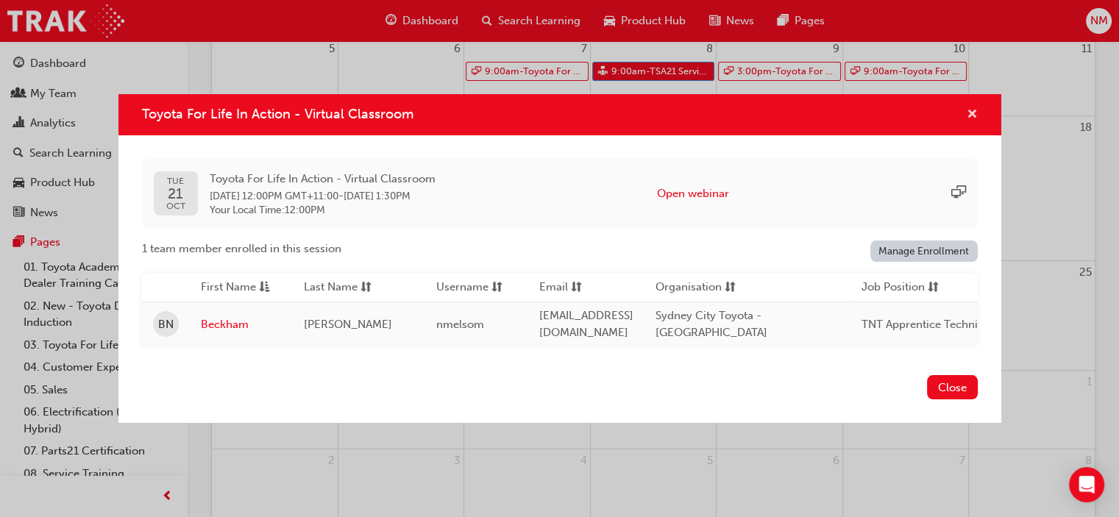
click at [974, 111] on span "cross-icon" at bounding box center [972, 115] width 11 height 13
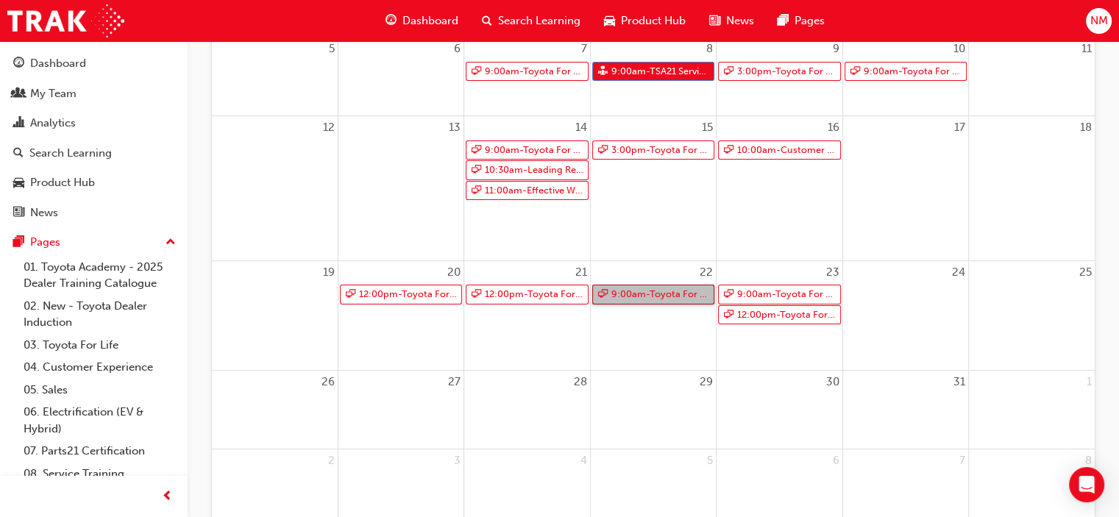
click at [668, 292] on link "9:00am - Toyota For Life In Action - Virtual Classroom" at bounding box center [653, 295] width 122 height 20
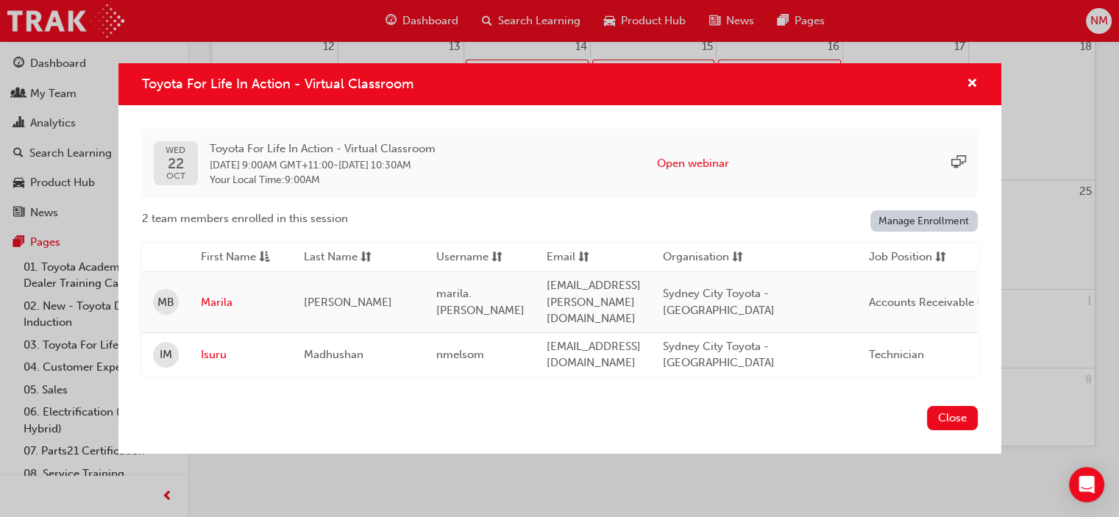
scroll to position [450, 0]
click at [971, 91] on span "cross-icon" at bounding box center [972, 84] width 11 height 13
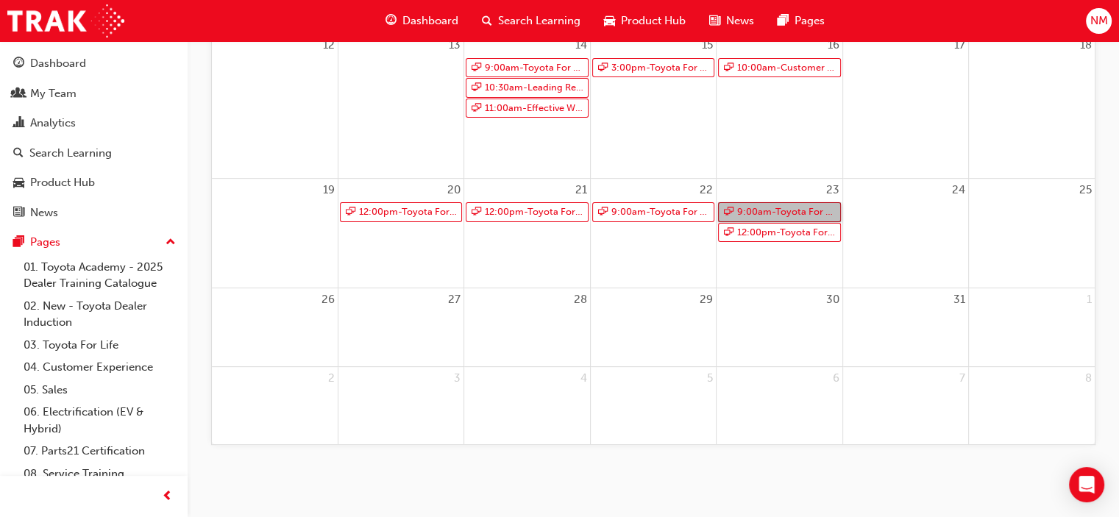
click at [806, 215] on link "9:00am - Toyota For Life In Action - Virtual Classroom" at bounding box center [779, 212] width 122 height 20
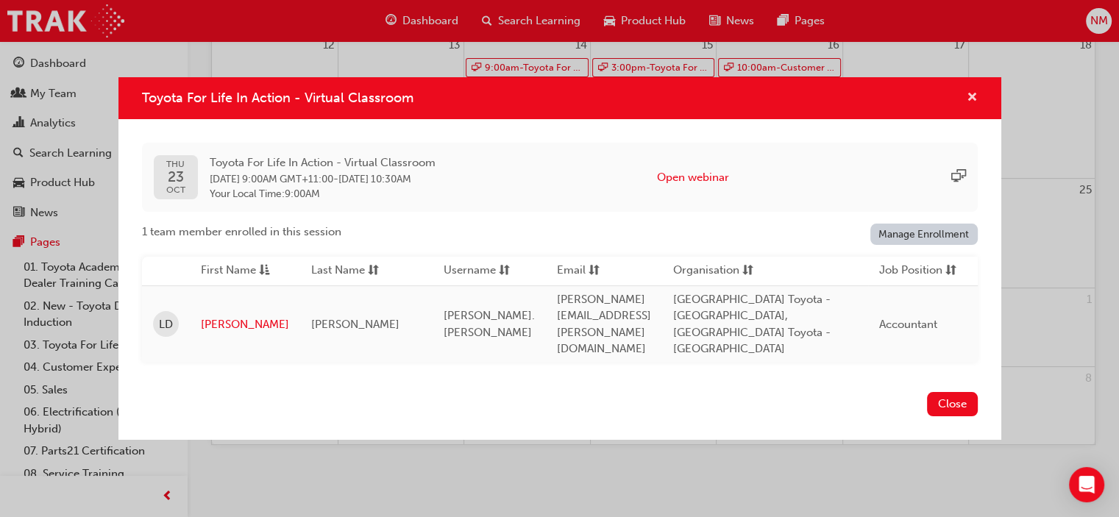
click at [974, 105] on span "cross-icon" at bounding box center [972, 98] width 11 height 13
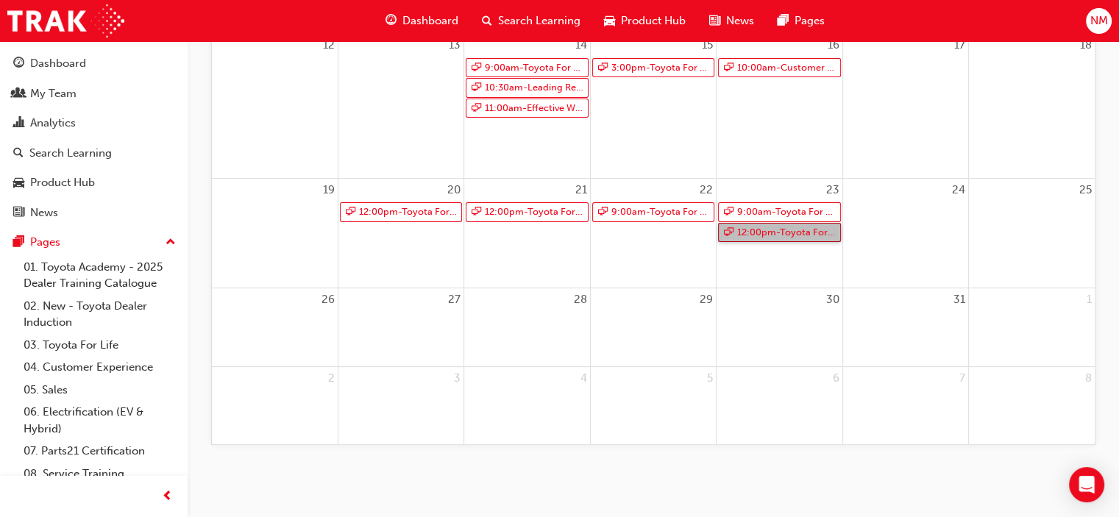
click at [820, 233] on link "12:00pm - Toyota For Life In Action - Virtual Classroom" at bounding box center [779, 233] width 122 height 20
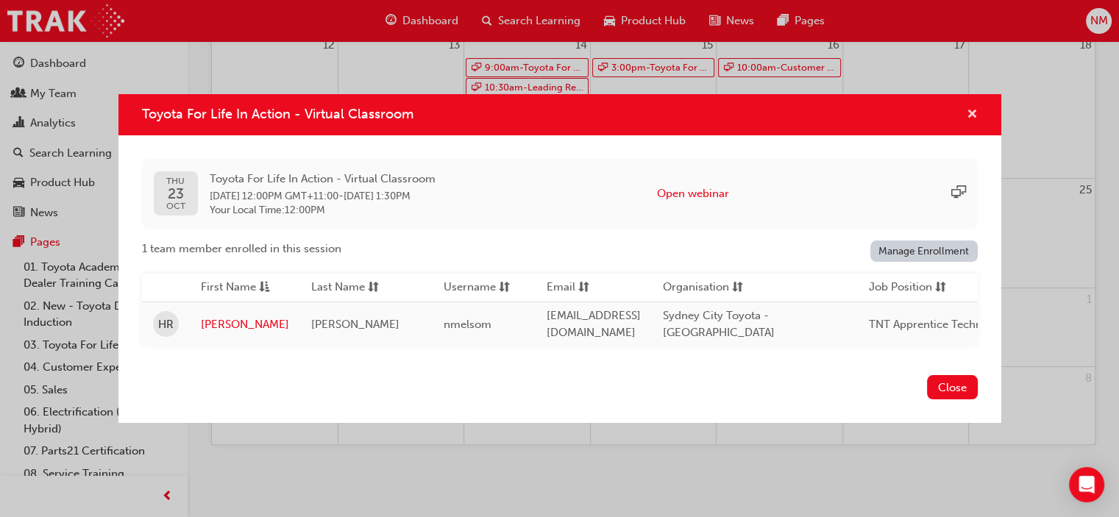
click at [971, 112] on span "cross-icon" at bounding box center [972, 115] width 11 height 13
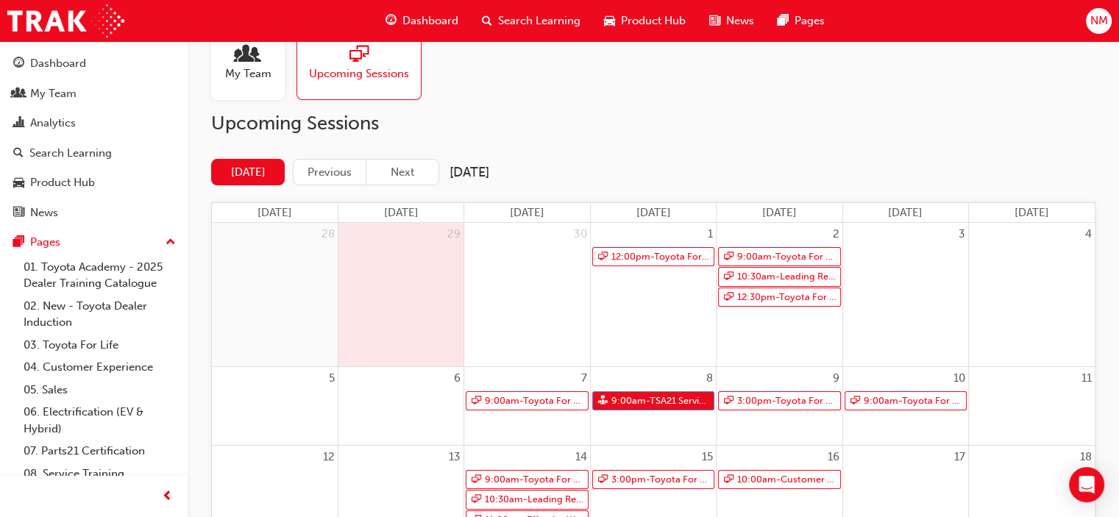
scroll to position [0, 0]
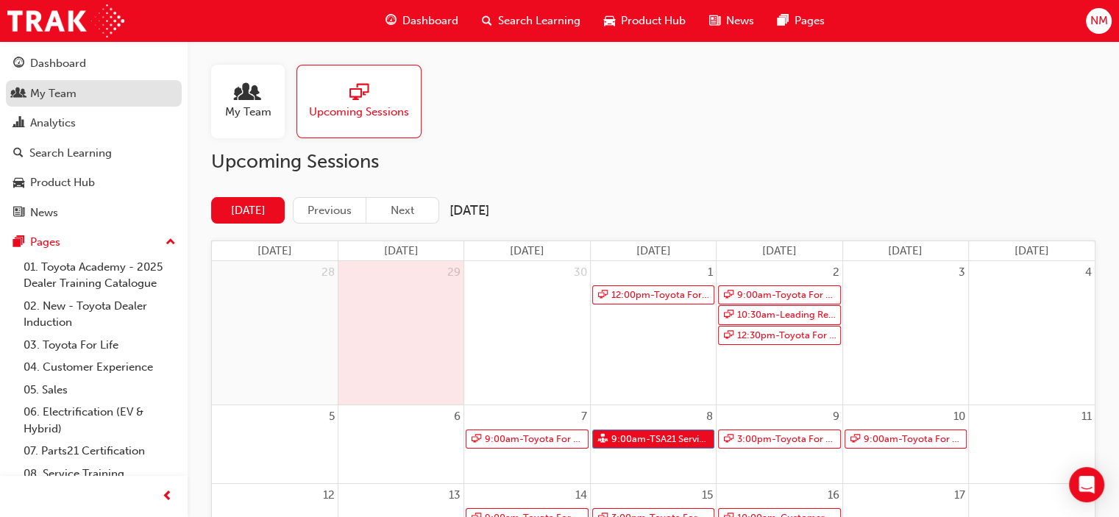
click at [59, 90] on div "My Team" at bounding box center [53, 93] width 46 height 17
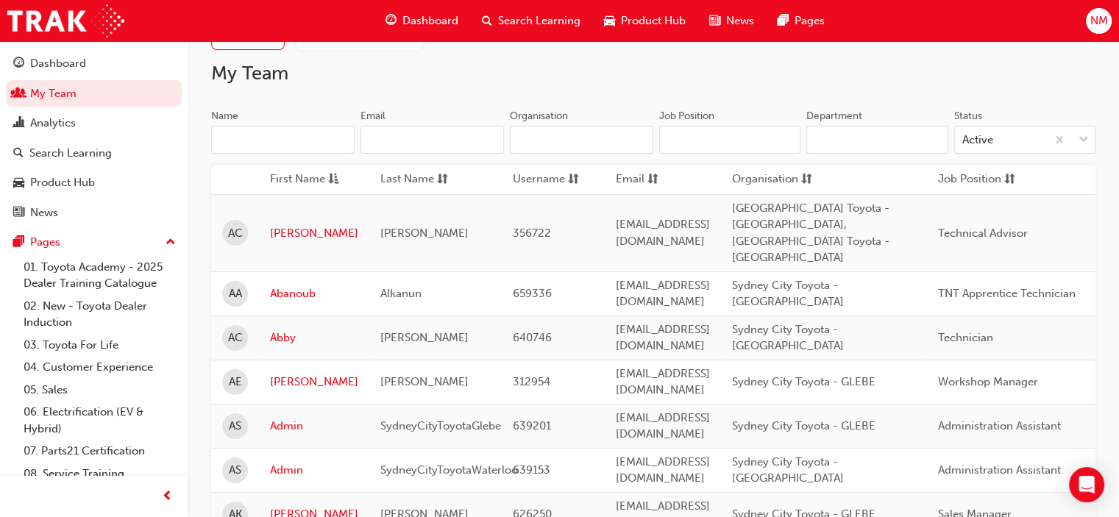
scroll to position [74, 0]
